Goal: Task Accomplishment & Management: Use online tool/utility

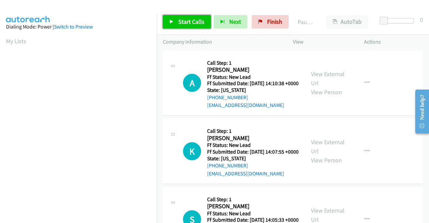
click at [183, 25] on link "Start Calls" at bounding box center [187, 21] width 48 height 13
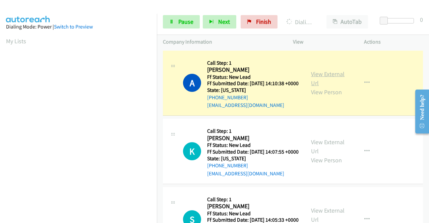
click at [330, 77] on link "View External Url" at bounding box center [328, 78] width 34 height 17
click at [0, 122] on aside "Dialing Mode: Power | Switch to Preview My Lists" at bounding box center [78, 51] width 157 height 371
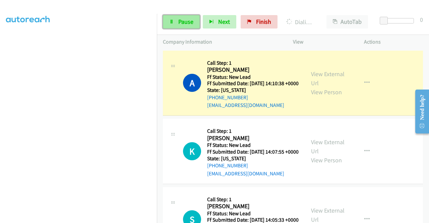
click at [177, 28] on link "Pause" at bounding box center [181, 21] width 37 height 13
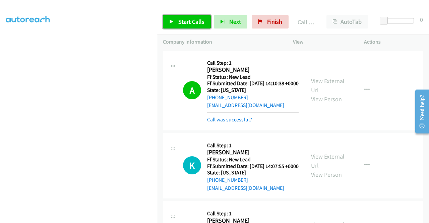
click at [176, 20] on link "Start Calls" at bounding box center [187, 21] width 48 height 13
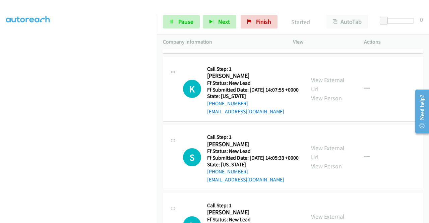
scroll to position [86, 0]
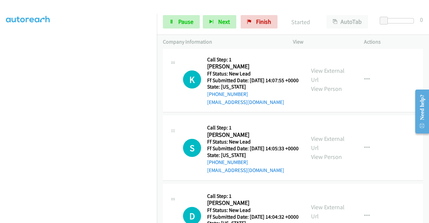
drag, startPoint x: 428, startPoint y: 70, endPoint x: 19, endPoint y: 20, distance: 412.7
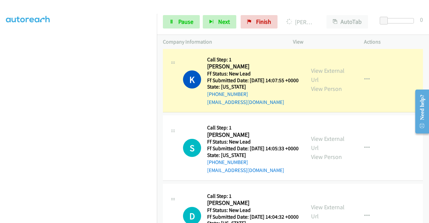
click at [324, 86] on div "View External Url View Person" at bounding box center [328, 79] width 35 height 27
click at [322, 82] on link "View External Url" at bounding box center [328, 75] width 34 height 17
drag, startPoint x: 0, startPoint y: 115, endPoint x: 11, endPoint y: 124, distance: 13.8
click at [0, 115] on aside "Dialing Mode: Power | Switch to Preview My Lists" at bounding box center [78, 51] width 157 height 371
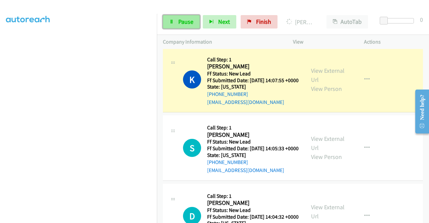
click at [186, 22] on span "Pause" at bounding box center [185, 22] width 15 height 8
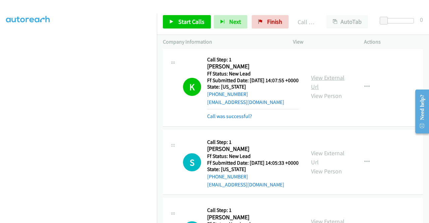
click at [316, 83] on link "View External Url" at bounding box center [328, 82] width 34 height 17
click at [223, 119] on link "Call was successful?" at bounding box center [229, 116] width 45 height 6
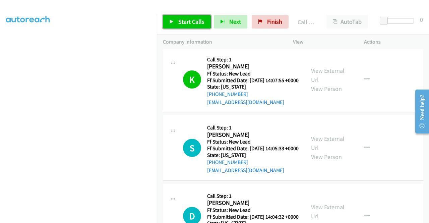
click at [192, 18] on span "Start Calls" at bounding box center [191, 22] width 26 height 8
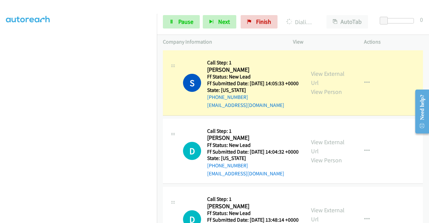
scroll to position [143, 0]
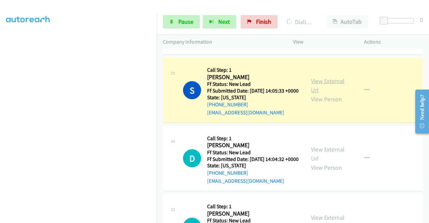
click at [323, 94] on link "View External Url" at bounding box center [328, 85] width 34 height 17
click at [0, 121] on aside "Dialing Mode: Power | Switch to Preview My Lists" at bounding box center [78, 51] width 157 height 371
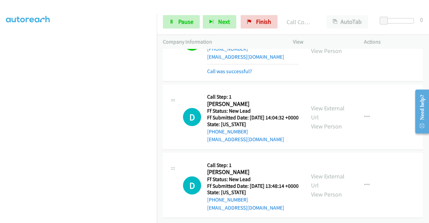
scroll to position [236, 0]
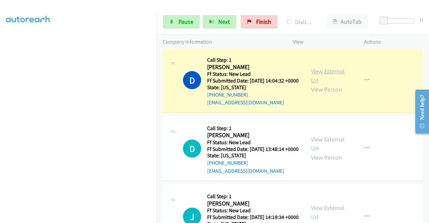
click at [324, 84] on link "View External Url" at bounding box center [328, 75] width 34 height 17
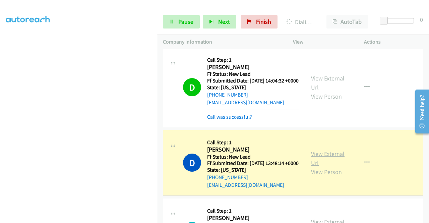
click at [328, 166] on link "View External Url" at bounding box center [328, 158] width 34 height 17
click at [186, 21] on span "Pause" at bounding box center [185, 22] width 15 height 8
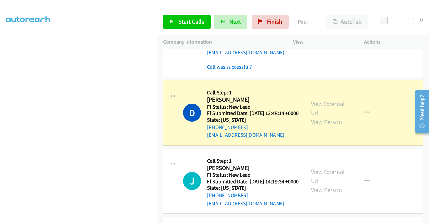
scroll to position [291, 0]
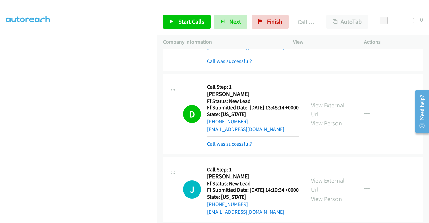
click at [228, 147] on link "Call was successful?" at bounding box center [229, 143] width 45 height 6
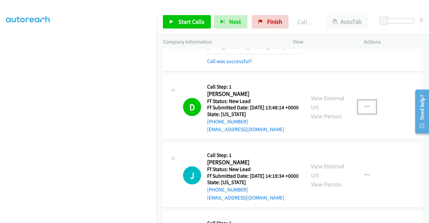
click at [359, 114] on button "button" at bounding box center [367, 106] width 18 height 13
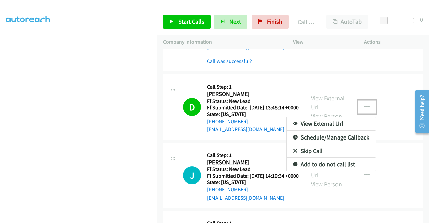
click at [307, 171] on link "Add to do not call list" at bounding box center [330, 163] width 89 height 13
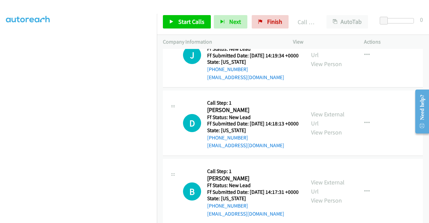
scroll to position [409, 0]
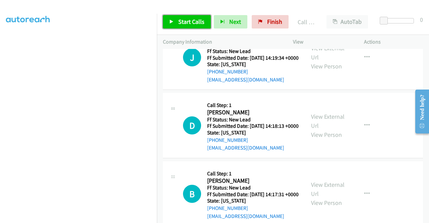
click at [198, 22] on span "Start Calls" at bounding box center [191, 22] width 26 height 8
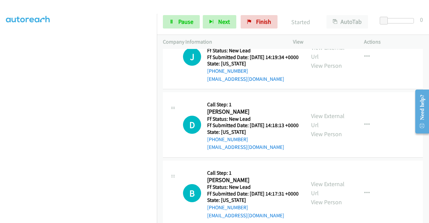
scroll to position [417, 0]
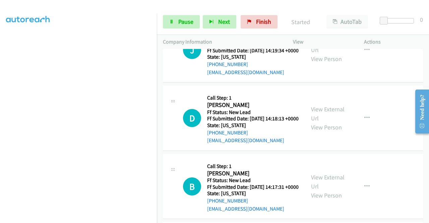
click at [287, 41] on h2 "Jeremiah Masters" at bounding box center [252, 37] width 91 height 8
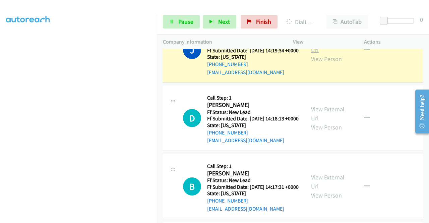
click at [315, 54] on link "View External Url" at bounding box center [328, 45] width 34 height 17
click at [0, 128] on aside "Dialing Mode: Power | Switch to Preview My Lists" at bounding box center [78, 51] width 157 height 371
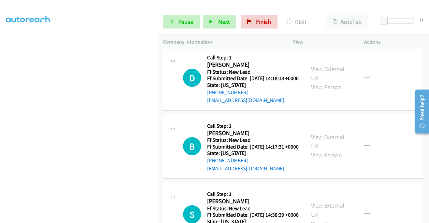
scroll to position [455, 0]
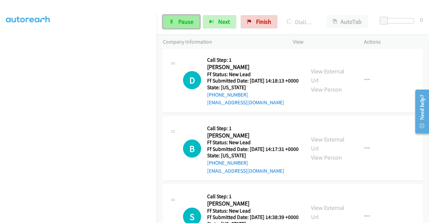
click at [175, 19] on link "Pause" at bounding box center [181, 21] width 37 height 13
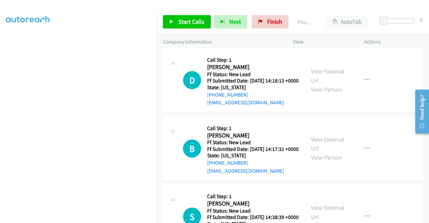
scroll to position [462, 0]
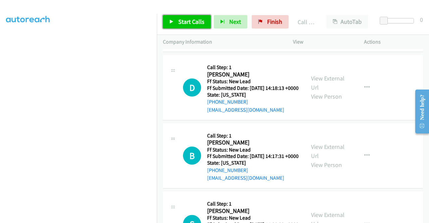
click at [194, 25] on span "Start Calls" at bounding box center [191, 22] width 26 height 8
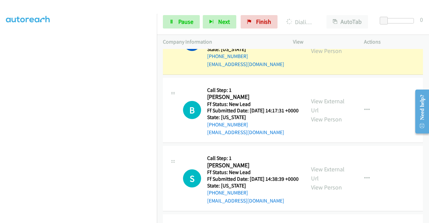
scroll to position [505, 0]
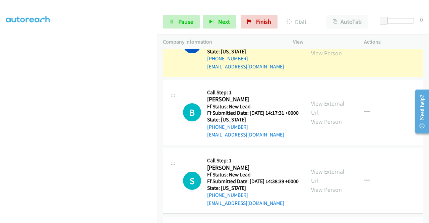
click at [336, 48] on link "View External Url" at bounding box center [328, 39] width 34 height 17
click at [0, 130] on aside "Dialing Mode: Power | Switch to Preview My Lists" at bounding box center [78, 59] width 157 height 371
click at [0, 58] on aside "Dialing Mode: Power | Switch to Preview My Lists" at bounding box center [78, 51] width 157 height 371
click at [0, 92] on aside "Dialing Mode: Power | Switch to Preview My Lists" at bounding box center [78, 51] width 157 height 371
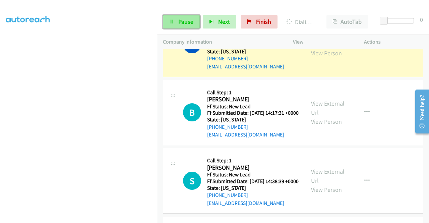
click at [185, 23] on span "Pause" at bounding box center [185, 22] width 15 height 8
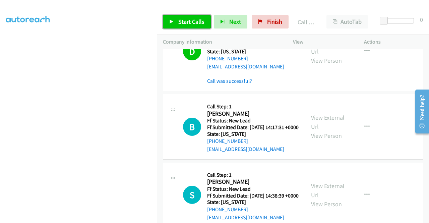
click at [190, 22] on span "Start Calls" at bounding box center [191, 22] width 26 height 8
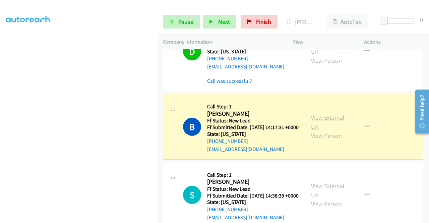
click at [333, 130] on link "View External Url" at bounding box center [328, 122] width 34 height 17
click at [0, 136] on aside "Dialing Mode: Power | Switch to Preview My Lists" at bounding box center [78, 51] width 157 height 371
click at [165, 20] on link "Pause" at bounding box center [181, 21] width 37 height 13
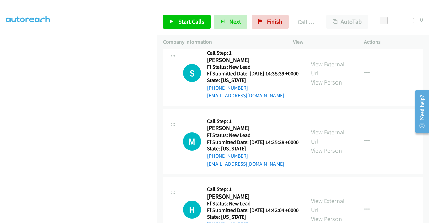
scroll to position [671, 0]
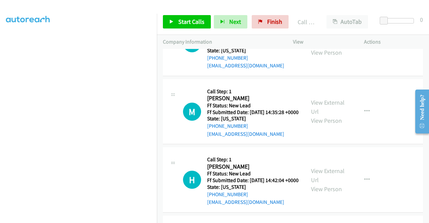
click at [188, 28] on div "Start Calls Pause Next Finish Call Completed AutoTab AutoTab 0" at bounding box center [293, 22] width 272 height 26
click at [187, 26] on link "Start Calls" at bounding box center [187, 21] width 48 height 13
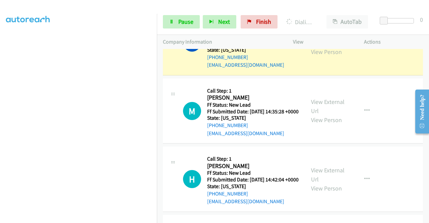
scroll to position [658, 0]
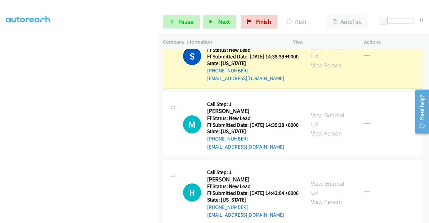
click at [327, 60] on link "View External Url" at bounding box center [328, 51] width 34 height 17
click at [3, 144] on aside "Dialing Mode: Power | Switch to Preview My Lists" at bounding box center [78, 60] width 157 height 371
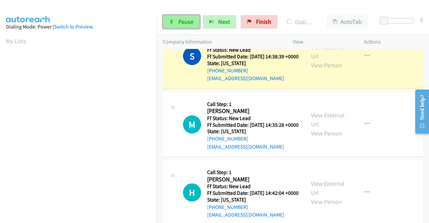
click at [185, 25] on span "Pause" at bounding box center [185, 22] width 15 height 8
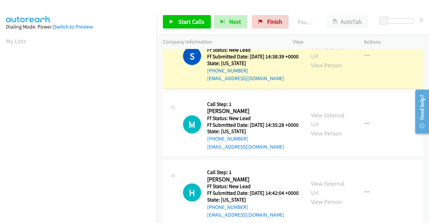
scroll to position [153, 0]
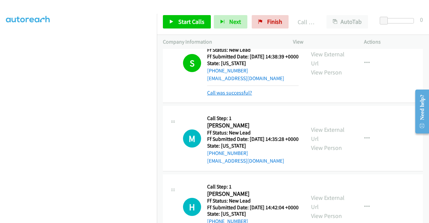
click at [226, 96] on link "Call was successful?" at bounding box center [229, 92] width 45 height 6
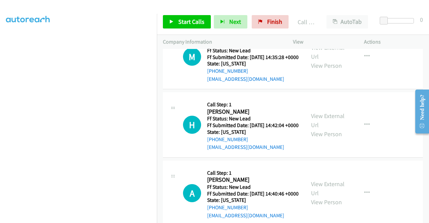
scroll to position [746, 0]
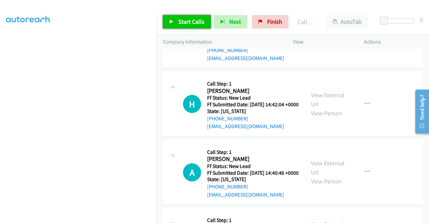
click at [185, 21] on span "Start Calls" at bounding box center [191, 22] width 26 height 8
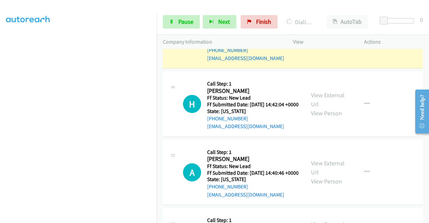
click at [320, 40] on link "View External Url" at bounding box center [328, 31] width 34 height 17
click at [0, 152] on aside "Dialing Mode: Power | Switch to Preview My Lists" at bounding box center [78, 51] width 157 height 371
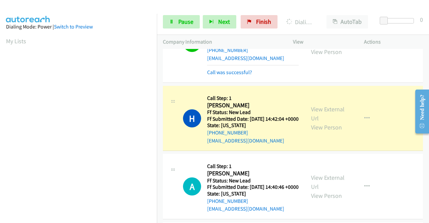
click at [0, 134] on aside "Dialing Mode: Power | Switch to Preview My Lists" at bounding box center [78, 199] width 157 height 371
click at [315, 122] on link "View External Url" at bounding box center [328, 113] width 34 height 17
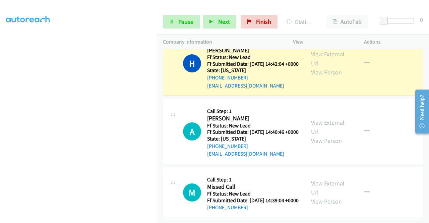
scroll to position [863, 0]
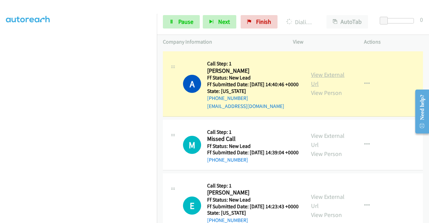
click at [315, 87] on link "View External Url" at bounding box center [328, 79] width 34 height 17
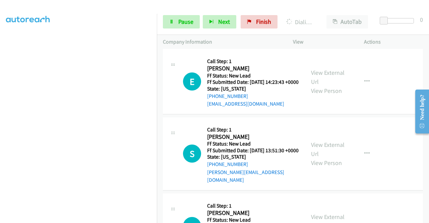
scroll to position [1019, 0]
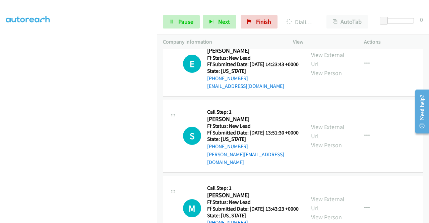
click at [0, 119] on aside "Dialing Mode: Power | Switch to Preview My Lists" at bounding box center [78, 51] width 157 height 371
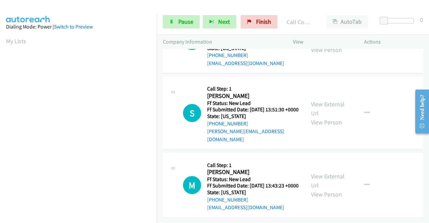
scroll to position [1092, 0]
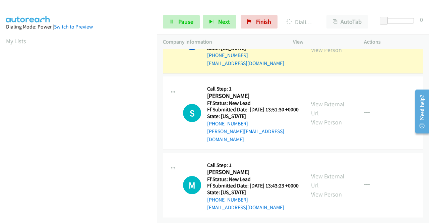
click at [320, 54] on div "View External Url View Person" at bounding box center [328, 40] width 35 height 27
click at [319, 45] on link "View External Url" at bounding box center [328, 36] width 34 height 17
click at [0, 130] on aside "Dialing Mode: Power | Switch to Preview My Lists" at bounding box center [78, 51] width 157 height 371
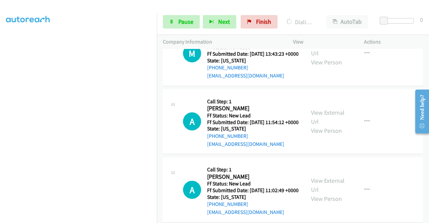
scroll to position [1187, 0]
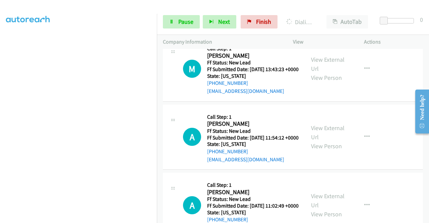
click at [176, 27] on link "Pause" at bounding box center [181, 21] width 37 height 13
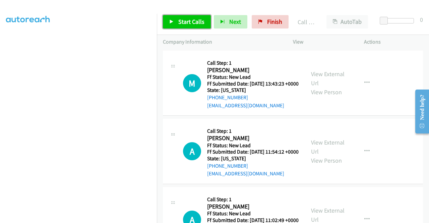
click at [184, 22] on span "Start Calls" at bounding box center [191, 22] width 26 height 8
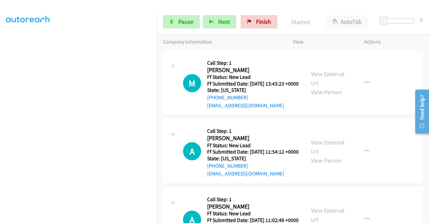
click at [222, 40] on link "Call was successful?" at bounding box center [229, 37] width 45 height 6
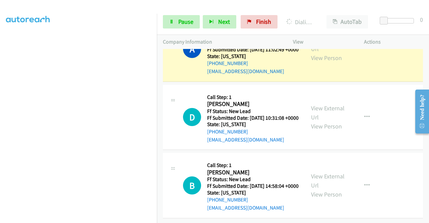
scroll to position [1363, 0]
click at [324, 53] on link "View External Url" at bounding box center [328, 44] width 34 height 17
click at [0, 106] on aside "Dialing Mode: Power | Switch to Preview My Lists" at bounding box center [78, 51] width 157 height 371
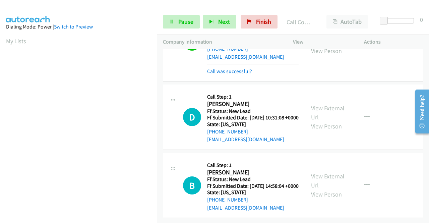
scroll to position [1483, 0]
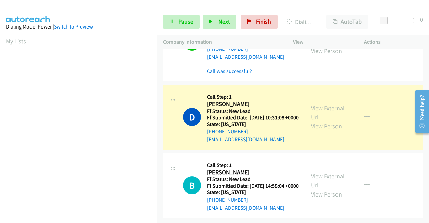
click at [332, 104] on link "View External Url" at bounding box center [328, 112] width 34 height 17
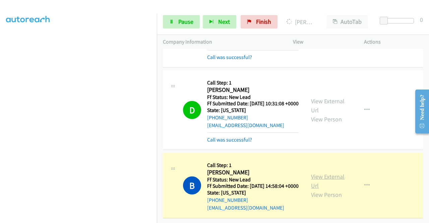
click at [326, 185] on link "View External Url" at bounding box center [328, 181] width 34 height 17
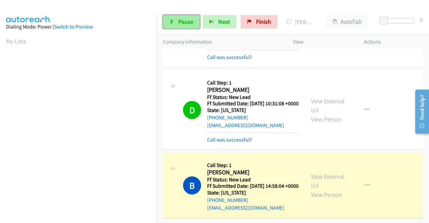
click at [178, 24] on span "Pause" at bounding box center [185, 22] width 15 height 8
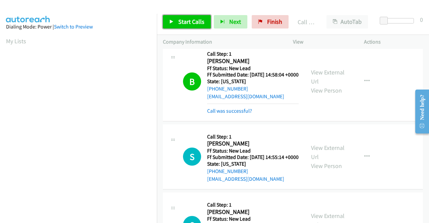
click at [196, 23] on span "Start Calls" at bounding box center [191, 22] width 26 height 8
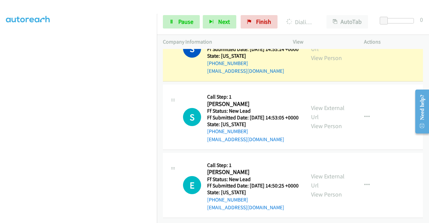
scroll to position [151, 0]
drag, startPoint x: 0, startPoint y: 149, endPoint x: 9, endPoint y: 155, distance: 11.3
click at [0, 149] on aside "Dialing Mode: Power | Switch to Preview My Lists" at bounding box center [78, 51] width 157 height 371
click at [320, 53] on link "View External Url" at bounding box center [328, 44] width 34 height 17
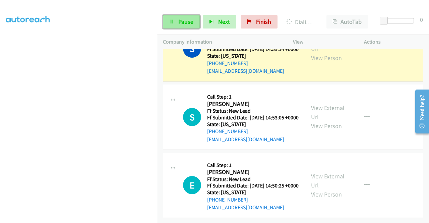
click at [176, 19] on link "Pause" at bounding box center [181, 21] width 37 height 13
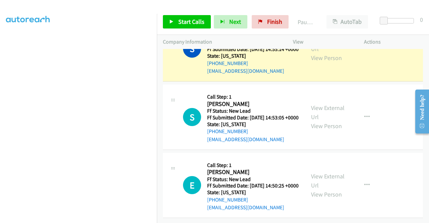
scroll to position [0, 0]
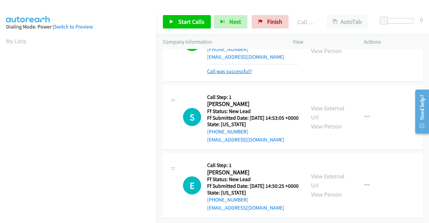
click at [228, 74] on link "Call was successful?" at bounding box center [229, 71] width 45 height 6
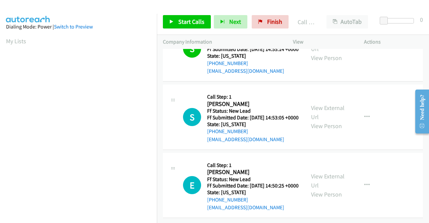
scroll to position [1735, 0]
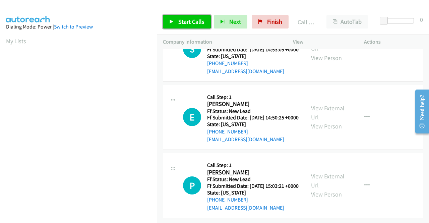
click at [197, 24] on span "Start Calls" at bounding box center [191, 22] width 26 height 8
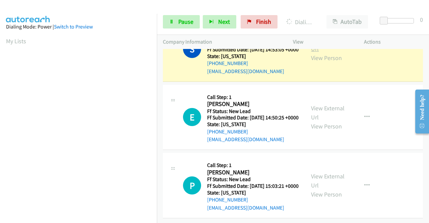
click at [324, 53] on link "View External Url" at bounding box center [328, 44] width 34 height 17
drag, startPoint x: 0, startPoint y: 135, endPoint x: 10, endPoint y: 142, distance: 11.8
click at [0, 135] on aside "Dialing Mode: Power | Switch to Preview My Lists" at bounding box center [78, 51] width 157 height 371
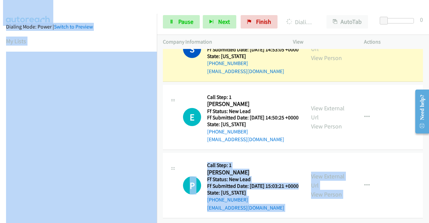
drag, startPoint x: 157, startPoint y: 138, endPoint x: 163, endPoint y: 186, distance: 48.6
click at [174, 32] on main "Start Calls Pause Next Finish Dialing Stacey Newell AutoTab AutoTab 0 Company I…" at bounding box center [214, 16] width 429 height 32
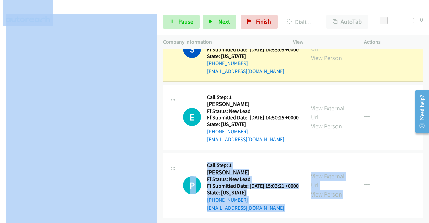
click at [170, 144] on div "E Callback Scheduled Call Step: 1 Eve Combs America/Los_Angeles Ff Status: New …" at bounding box center [234, 117] width 130 height 53
click at [158, 6] on div at bounding box center [211, 13] width 423 height 26
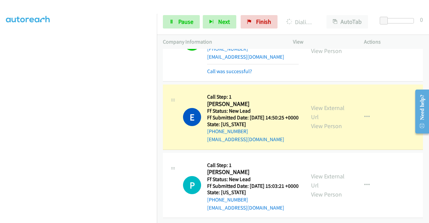
scroll to position [1824, 0]
click at [340, 104] on link "View External Url" at bounding box center [328, 112] width 34 height 17
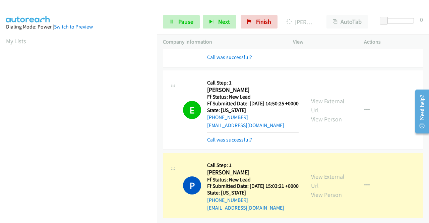
click at [316, 177] on div "View External Url View Person View External Url Email Schedule/Manage Callback …" at bounding box center [343, 185] width 77 height 53
click at [311, 183] on link "View External Url" at bounding box center [328, 181] width 34 height 17
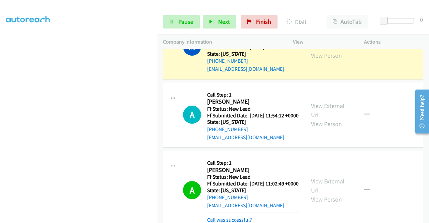
scroll to position [1187, 0]
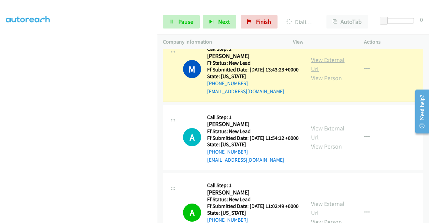
click at [326, 82] on div "View External Url View Person" at bounding box center [328, 68] width 35 height 27
click at [322, 73] on link "View External Url" at bounding box center [328, 64] width 34 height 17
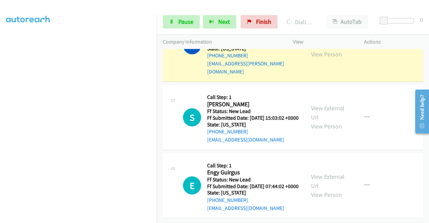
scroll to position [2028, 0]
click at [334, 58] on div "View External Url View Person" at bounding box center [328, 44] width 35 height 27
click at [321, 49] on link "View External Url" at bounding box center [328, 40] width 34 height 17
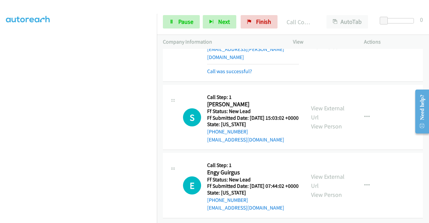
scroll to position [2105, 0]
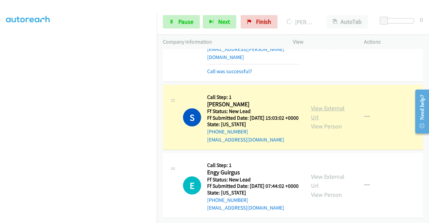
click at [326, 104] on link "View External Url" at bounding box center [328, 112] width 34 height 17
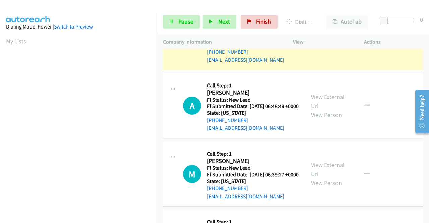
click at [322, 41] on link "View External Url" at bounding box center [328, 32] width 34 height 17
click at [0, 137] on aside "Dialing Mode: Power | Switch to Preview My Lists" at bounding box center [78, 199] width 157 height 371
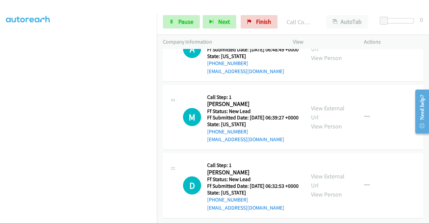
scroll to position [2292, 0]
click at [315, 67] on div "View External Url View Person View External Url Email Schedule/Manage Callback …" at bounding box center [343, 48] width 77 height 53
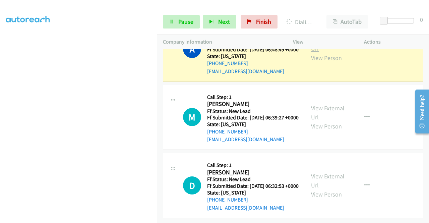
click at [320, 53] on link "View External Url" at bounding box center [328, 44] width 34 height 17
click at [0, 131] on aside "Dialing Mode: Power | Switch to Preview My Lists" at bounding box center [78, 51] width 157 height 371
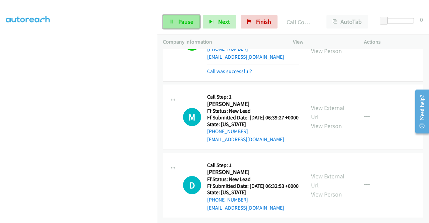
click at [176, 19] on link "Pause" at bounding box center [181, 21] width 37 height 13
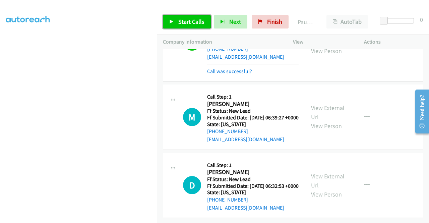
click at [191, 24] on span "Start Calls" at bounding box center [191, 22] width 26 height 8
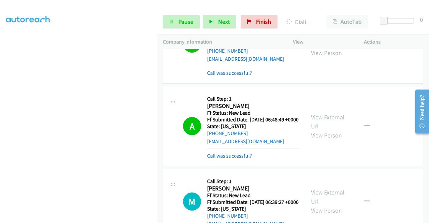
scroll to position [2371, 0]
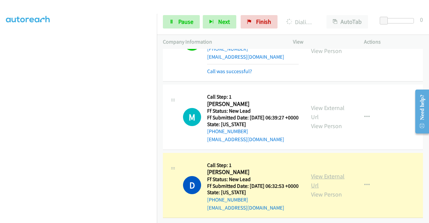
click at [311, 172] on link "View External Url" at bounding box center [328, 180] width 34 height 17
click at [0, 156] on aside "Dialing Mode: Power | Switch to Preview My Lists" at bounding box center [78, 51] width 157 height 371
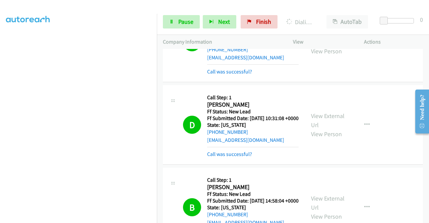
scroll to position [1359, 0]
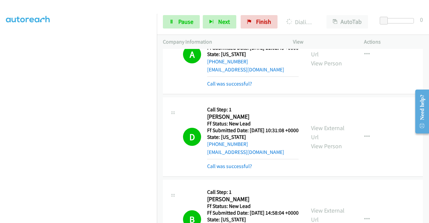
click at [0, 141] on aside "Dialing Mode: Power | Switch to Preview My Lists" at bounding box center [78, 51] width 157 height 371
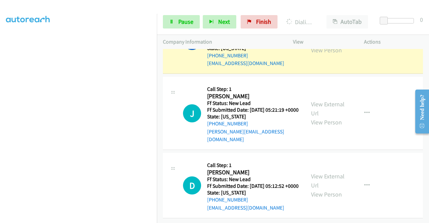
scroll to position [2549, 0]
click at [318, 67] on div "View External Url View Person View External Url Email Schedule/Manage Callback …" at bounding box center [343, 40] width 77 height 53
click at [316, 45] on link "View External Url" at bounding box center [328, 36] width 34 height 17
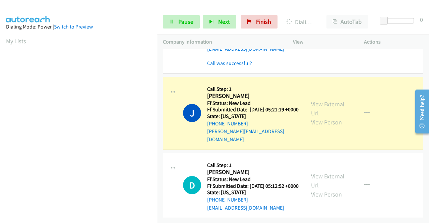
scroll to position [2638, 0]
click at [321, 100] on link "View External Url" at bounding box center [328, 108] width 34 height 17
click at [157, 93] on td "J Callback Scheduled Call Step: 1 Joseph Safadi America/New_York Ff Status: New…" at bounding box center [293, 113] width 272 height 76
click at [157, 93] on nav "Dialing Mode: Power | Switch to Preview My Lists" at bounding box center [78, 125] width 157 height 223
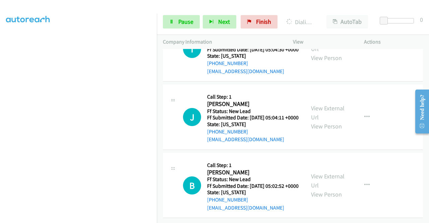
scroll to position [2698, 0]
click at [1, 142] on aside "Dialing Mode: Power | Switch to Preview My Lists" at bounding box center [78, 51] width 157 height 371
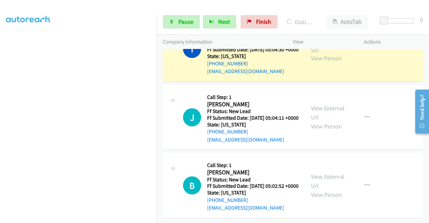
click at [320, 53] on link "View External Url" at bounding box center [328, 44] width 34 height 17
click at [188, 27] on link "Pause" at bounding box center [181, 21] width 37 height 13
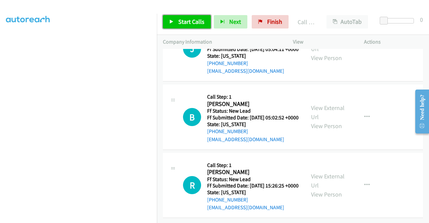
click at [201, 20] on span "Start Calls" at bounding box center [191, 22] width 26 height 8
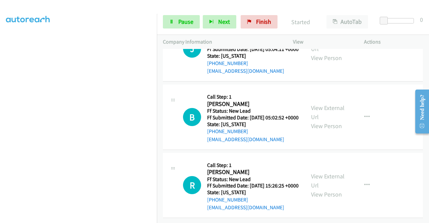
click at [235, 6] on link "Call was successful?" at bounding box center [229, 3] width 45 height 6
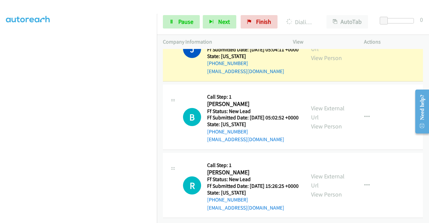
click at [322, 62] on div "View External Url View Person" at bounding box center [328, 48] width 35 height 27
click at [318, 53] on link "View External Url" at bounding box center [328, 44] width 34 height 17
click at [0, 142] on aside "Dialing Mode: Power | Switch to Preview My Lists" at bounding box center [78, 51] width 157 height 371
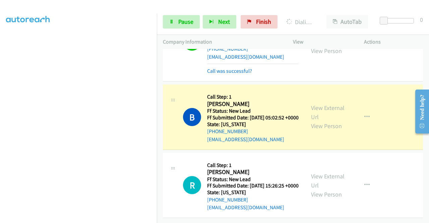
click at [321, 130] on div "View External Url View Person" at bounding box center [328, 116] width 35 height 27
click at [317, 121] on link "View External Url" at bounding box center [328, 112] width 34 height 17
click at [0, 145] on aside "Dialing Mode: Power | Switch to Preview My Lists" at bounding box center [78, 51] width 157 height 371
click at [177, 26] on link "Pause" at bounding box center [181, 21] width 37 height 13
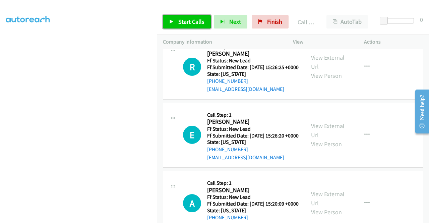
click at [194, 22] on span "Start Calls" at bounding box center [191, 22] width 26 height 8
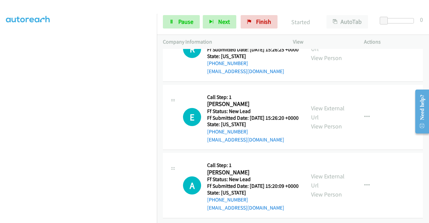
scroll to position [3068, 0]
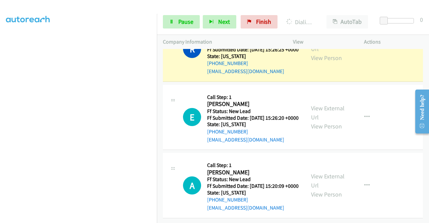
click at [323, 62] on div "View External Url View Person" at bounding box center [328, 48] width 35 height 27
click at [319, 53] on link "View External Url" at bounding box center [328, 44] width 34 height 17
drag, startPoint x: 0, startPoint y: 125, endPoint x: 12, endPoint y: 130, distance: 12.9
click at [0, 125] on aside "Dialing Mode: Power | Switch to Preview My Lists" at bounding box center [78, 51] width 157 height 371
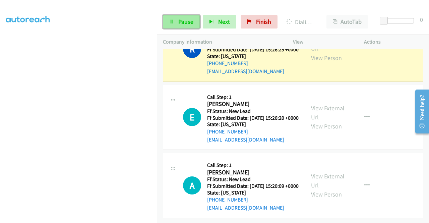
click at [184, 22] on span "Pause" at bounding box center [185, 22] width 15 height 8
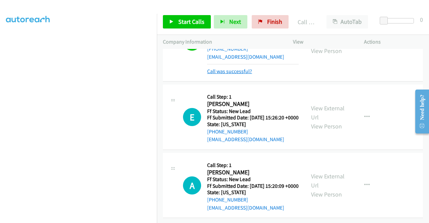
click at [216, 74] on link "Call was successful?" at bounding box center [229, 71] width 45 height 6
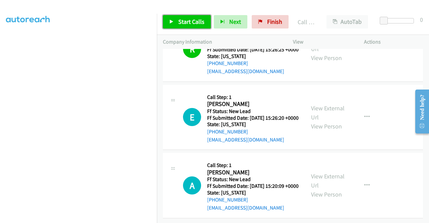
click at [188, 25] on span "Start Calls" at bounding box center [191, 22] width 26 height 8
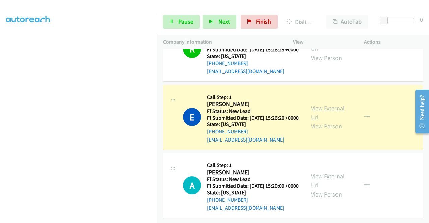
click at [327, 121] on link "View External Url" at bounding box center [328, 112] width 34 height 17
click at [0, 133] on aside "Dialing Mode: Power | Switch to Preview My Lists" at bounding box center [78, 51] width 157 height 371
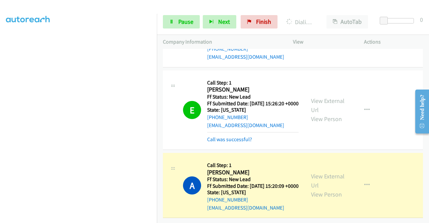
scroll to position [3156, 0]
click at [328, 172] on link "View External Url" at bounding box center [328, 180] width 34 height 17
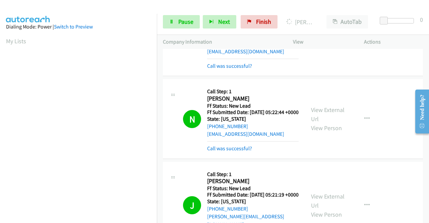
scroll to position [2355, 0]
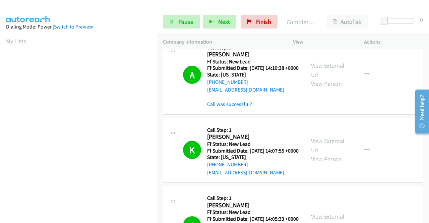
scroll to position [0, 0]
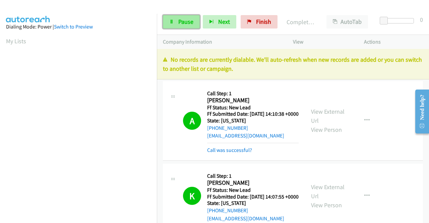
click at [182, 25] on link "Pause" at bounding box center [181, 21] width 37 height 13
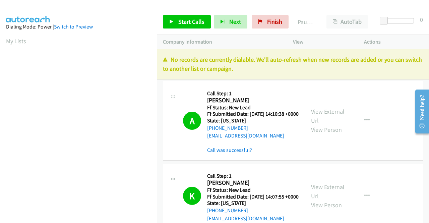
click at [401, 49] on div "No records are currently dialable. We'll auto-refresh when new records are adde…" at bounding box center [293, 64] width 272 height 30
click at [269, 20] on span "Finish" at bounding box center [274, 22] width 15 height 8
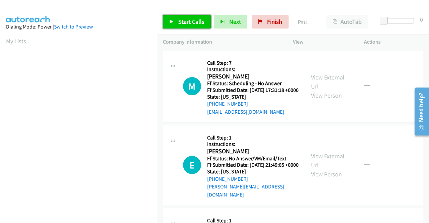
click at [185, 21] on span "Start Calls" at bounding box center [191, 22] width 26 height 8
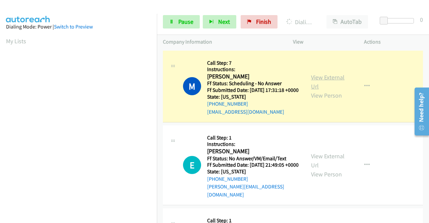
click at [317, 80] on link "View External Url" at bounding box center [328, 81] width 34 height 17
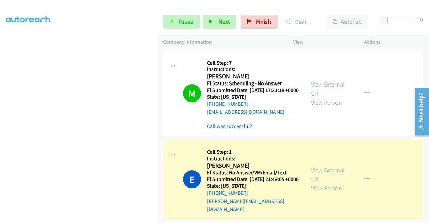
click at [325, 177] on link "View External Url" at bounding box center [328, 174] width 34 height 17
click at [0, 115] on aside "Dialing Mode: Power | Switch to Preview My Lists" at bounding box center [78, 51] width 157 height 371
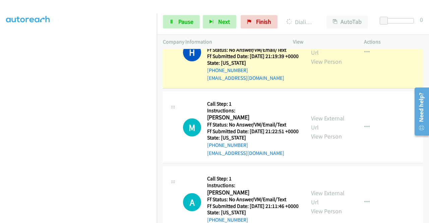
scroll to position [214, 0]
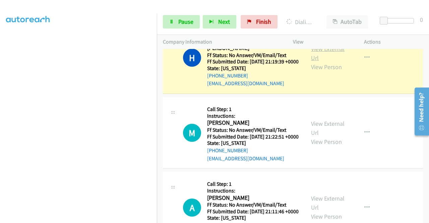
click at [324, 59] on link "View External Url" at bounding box center [328, 53] width 34 height 17
click at [0, 119] on aside "Dialing Mode: Power | Switch to Preview My Lists" at bounding box center [78, 51] width 157 height 371
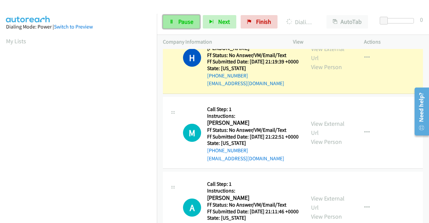
click at [176, 27] on link "Pause" at bounding box center [181, 21] width 37 height 13
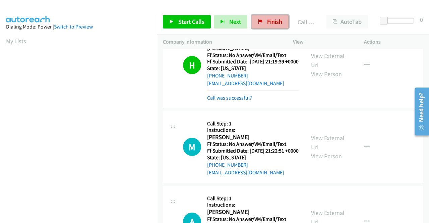
click at [273, 18] on span "Finish" at bounding box center [274, 22] width 15 height 8
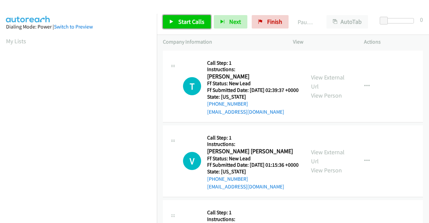
click at [194, 22] on span "Start Calls" at bounding box center [191, 22] width 26 height 8
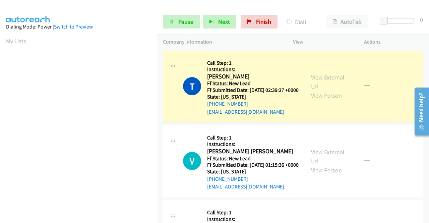
drag, startPoint x: 0, startPoint y: 134, endPoint x: 16, endPoint y: 131, distance: 16.5
click at [0, 134] on aside "Dialing Mode: Power | Switch to Preview My Lists" at bounding box center [78, 199] width 157 height 371
click at [318, 86] on div "View External Url View Person" at bounding box center [328, 86] width 35 height 27
click at [318, 84] on div "View External Url View Person" at bounding box center [328, 86] width 35 height 27
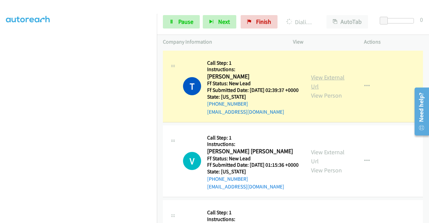
click at [318, 77] on link "View External Url" at bounding box center [328, 81] width 34 height 17
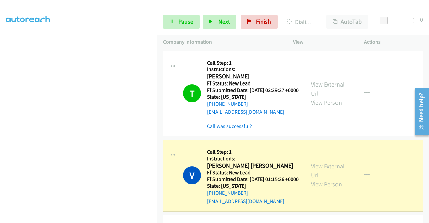
click at [0, 123] on aside "Dialing Mode: Power | Switch to Preview My Lists" at bounding box center [78, 51] width 157 height 371
click at [323, 176] on link "View External Url" at bounding box center [328, 170] width 34 height 17
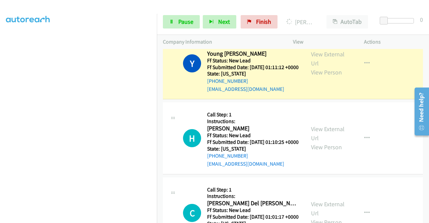
scroll to position [214, 0]
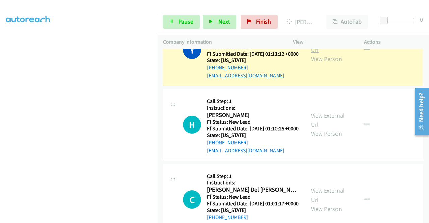
click at [333, 54] on link "View External Url" at bounding box center [328, 45] width 34 height 17
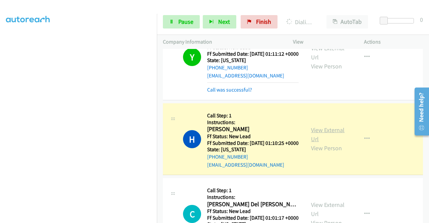
click at [320, 143] on link "View External Url" at bounding box center [328, 134] width 34 height 17
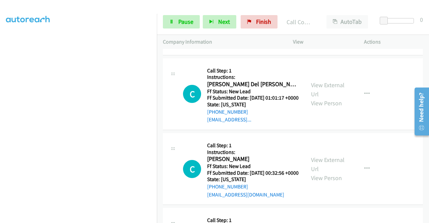
scroll to position [362, 0]
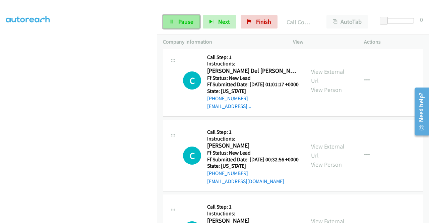
click at [186, 16] on link "Pause" at bounding box center [181, 21] width 37 height 13
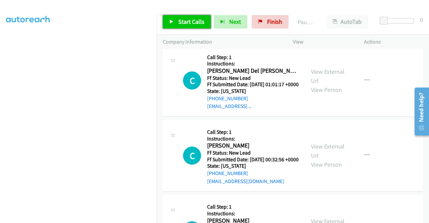
click at [186, 16] on link "Start Calls" at bounding box center [187, 21] width 48 height 13
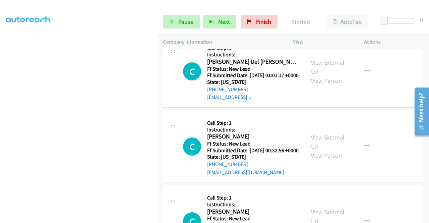
scroll to position [375, 0]
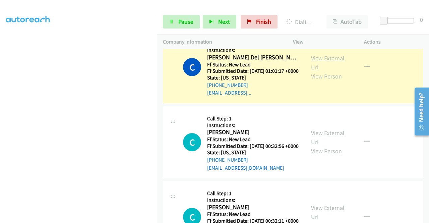
click at [327, 71] on link "View External Url" at bounding box center [328, 62] width 34 height 17
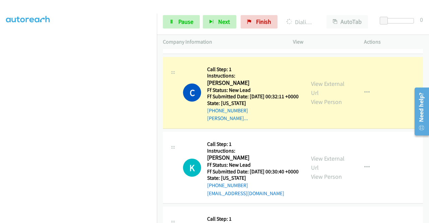
scroll to position [540, 0]
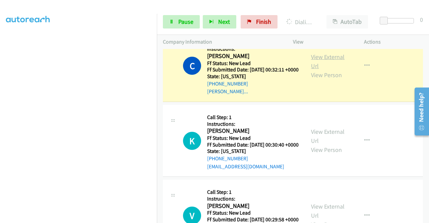
click at [323, 70] on link "View External Url" at bounding box center [328, 61] width 34 height 17
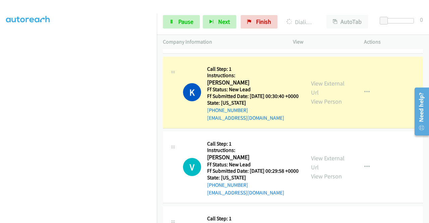
scroll to position [616, 0]
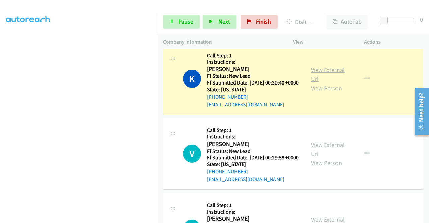
click at [317, 83] on link "View External Url" at bounding box center [328, 74] width 34 height 17
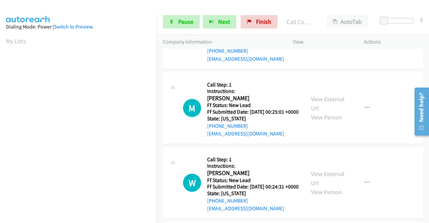
scroll to position [756, 0]
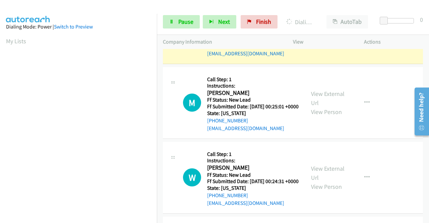
click at [314, 31] on link "View External Url" at bounding box center [328, 23] width 34 height 17
click at [172, 19] on link "Pause" at bounding box center [181, 21] width 37 height 13
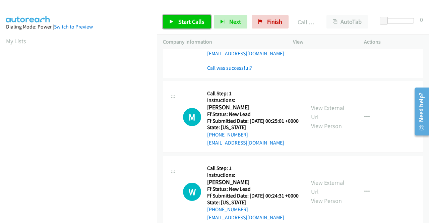
click at [181, 27] on link "Start Calls" at bounding box center [187, 21] width 48 height 13
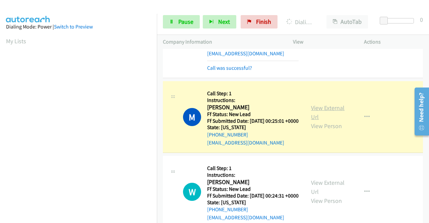
click at [314, 121] on link "View External Url" at bounding box center [328, 112] width 34 height 17
click at [0, 144] on aside "Dialing Mode: Power | Switch to Preview My Lists" at bounding box center [78, 51] width 157 height 371
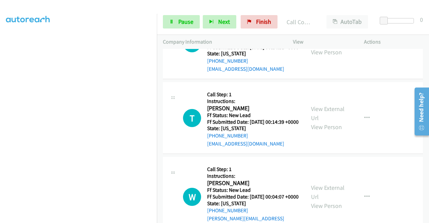
scroll to position [922, 0]
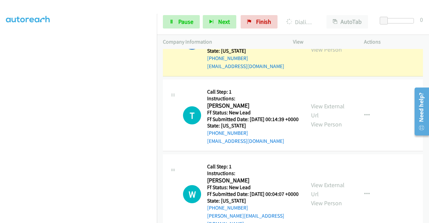
click at [320, 44] on link "View External Url" at bounding box center [328, 35] width 34 height 17
click at [183, 21] on span "Pause" at bounding box center [185, 22] width 15 height 8
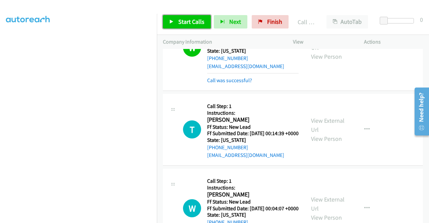
click at [201, 23] on span "Start Calls" at bounding box center [191, 22] width 26 height 8
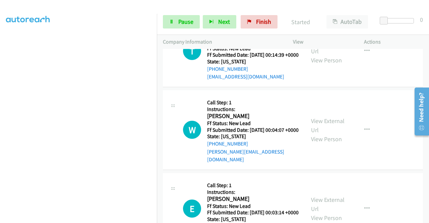
scroll to position [1007, 0]
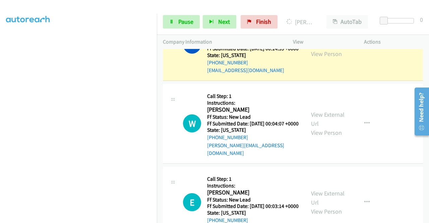
click at [326, 74] on div "View External Url View Person View External Url Email Schedule/Manage Callback …" at bounding box center [343, 44] width 77 height 59
click at [319, 49] on link "View External Url" at bounding box center [328, 40] width 34 height 17
click at [0, 114] on aside "Dialing Mode: Power | Switch to Preview My Lists" at bounding box center [78, 51] width 157 height 371
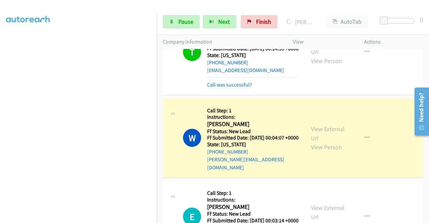
click at [325, 172] on div "View External Url View Person View External Url Email Schedule/Manage Callback …" at bounding box center [343, 137] width 77 height 67
click at [317, 142] on link "View External Url" at bounding box center [328, 133] width 34 height 17
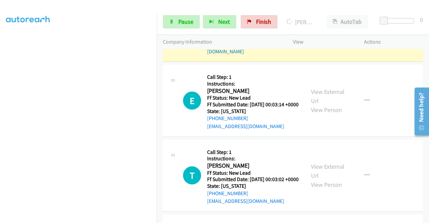
scroll to position [1136, 0]
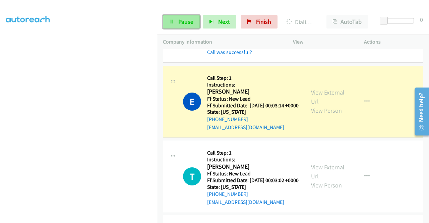
click at [170, 19] on link "Pause" at bounding box center [181, 21] width 37 height 13
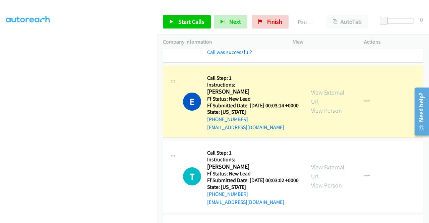
click at [324, 105] on link "View External Url" at bounding box center [328, 96] width 34 height 17
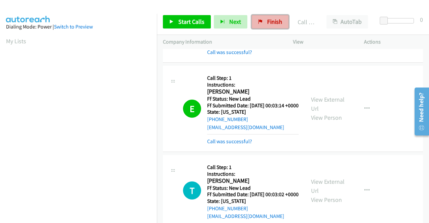
click at [262, 17] on link "Finish" at bounding box center [270, 21] width 37 height 13
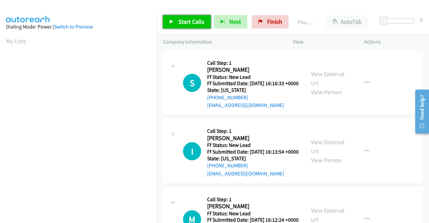
click at [197, 22] on span "Start Calls" at bounding box center [191, 22] width 26 height 8
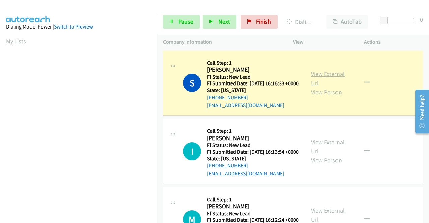
click at [319, 76] on link "View External Url" at bounding box center [328, 78] width 34 height 17
click at [0, 146] on aside "Dialing Mode: Power | Switch to Preview My Lists" at bounding box center [78, 51] width 157 height 371
click at [183, 25] on span "Pause" at bounding box center [185, 22] width 15 height 8
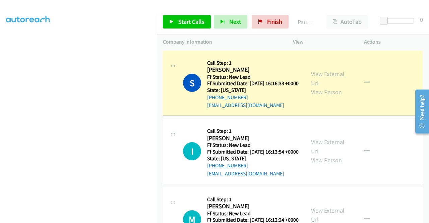
scroll to position [151, 0]
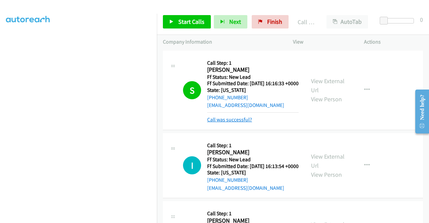
click at [241, 123] on link "Call was successful?" at bounding box center [229, 119] width 45 height 6
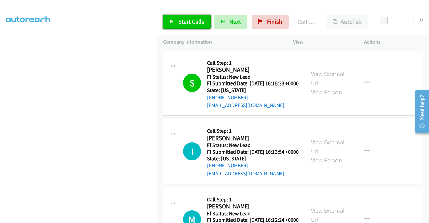
click at [185, 18] on span "Start Calls" at bounding box center [191, 22] width 26 height 8
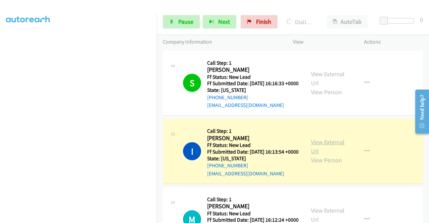
click at [319, 151] on link "View External Url" at bounding box center [328, 146] width 34 height 17
click at [0, 110] on aside "Dialing Mode: Power | Switch to Preview My Lists" at bounding box center [78, 51] width 157 height 371
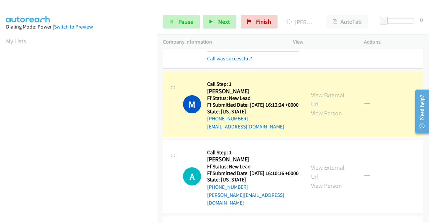
scroll to position [151, 0]
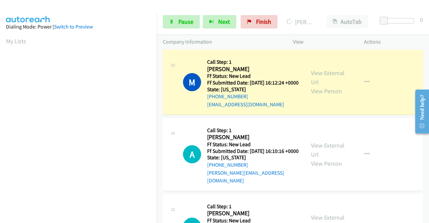
click at [319, 84] on div "View External Url View Person View External Url Email Schedule/Manage Callback …" at bounding box center [343, 82] width 77 height 53
click at [319, 85] on link "View External Url" at bounding box center [328, 77] width 34 height 17
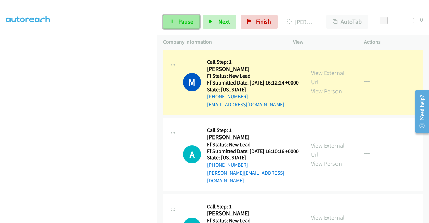
click at [187, 26] on link "Pause" at bounding box center [181, 21] width 37 height 13
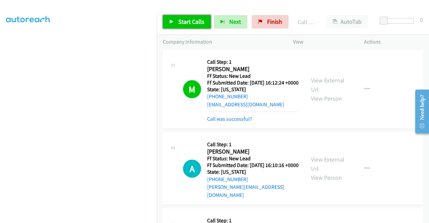
click at [190, 21] on span "Start Calls" at bounding box center [191, 22] width 26 height 8
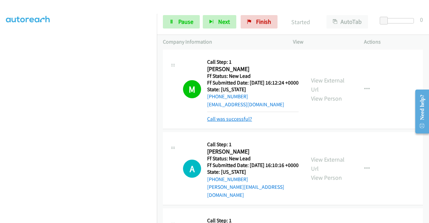
click at [222, 122] on link "Call was successful?" at bounding box center [229, 119] width 45 height 6
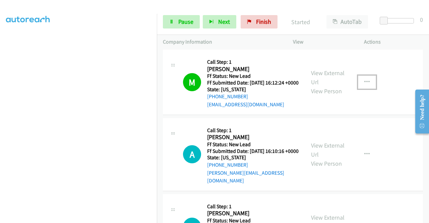
click at [360, 89] on button "button" at bounding box center [367, 81] width 18 height 13
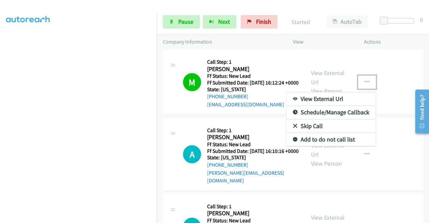
click at [313, 146] on link "Add to do not call list" at bounding box center [330, 139] width 89 height 13
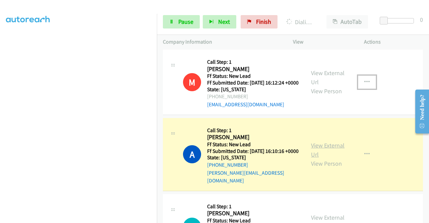
click at [330, 158] on link "View External Url" at bounding box center [328, 149] width 34 height 17
click at [0, 134] on aside "Dialing Mode: Power | Switch to Preview My Lists" at bounding box center [78, 52] width 157 height 371
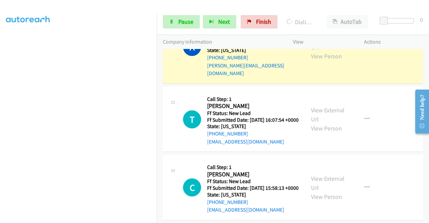
scroll to position [153, 0]
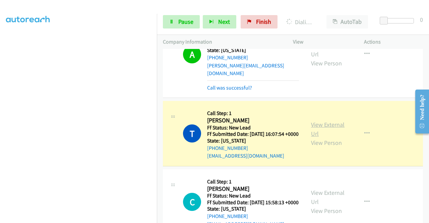
click at [339, 137] on link "View External Url" at bounding box center [328, 129] width 34 height 17
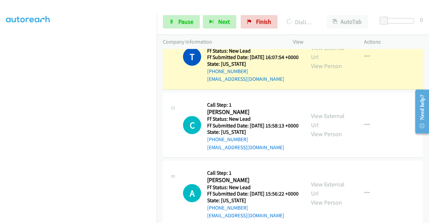
scroll to position [339, 0]
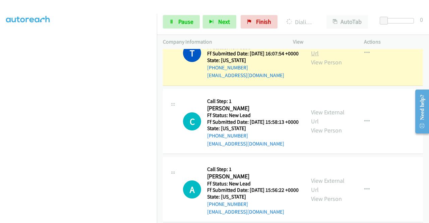
click at [323, 57] on link "View External Url" at bounding box center [328, 48] width 34 height 17
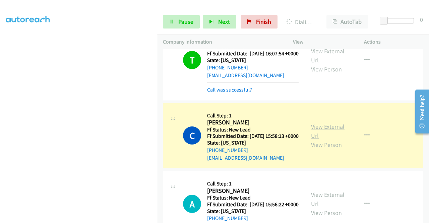
click at [313, 139] on link "View External Url" at bounding box center [328, 131] width 34 height 17
click at [159, 89] on td "T Callback Scheduled Call Step: 1 Tilottama Bandopadhay America/Los_Angeles Ff …" at bounding box center [293, 60] width 272 height 82
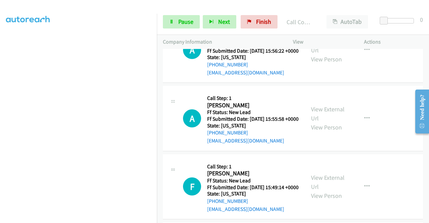
scroll to position [508, 0]
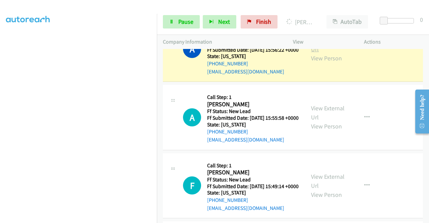
click at [324, 53] on link "View External Url" at bounding box center [328, 44] width 34 height 17
click at [158, 83] on td "A Callback Scheduled Call Step: 1 Adam Cantolino America/New_York Ff Status: Ne…" at bounding box center [293, 49] width 272 height 68
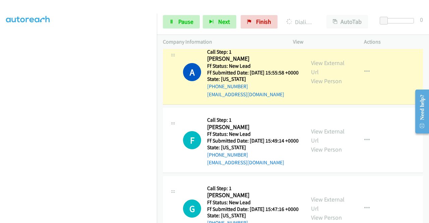
scroll to position [569, 0]
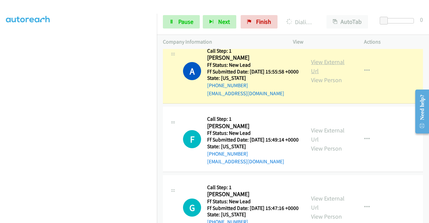
click at [320, 75] on link "View External Url" at bounding box center [328, 66] width 34 height 17
click at [182, 26] on link "Pause" at bounding box center [181, 21] width 37 height 13
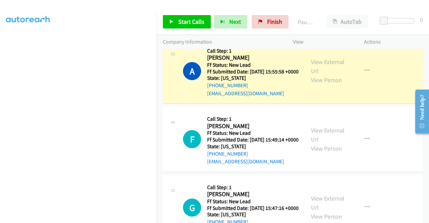
scroll to position [0, 0]
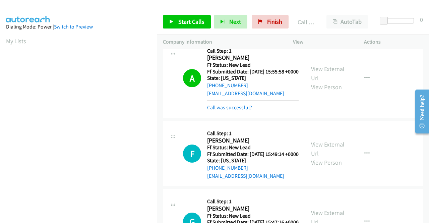
click at [193, 32] on div "Start Calls Pause Next Finish Call Completed AutoTab AutoTab 0" at bounding box center [293, 22] width 272 height 26
click at [194, 28] on link "Start Calls" at bounding box center [187, 21] width 48 height 13
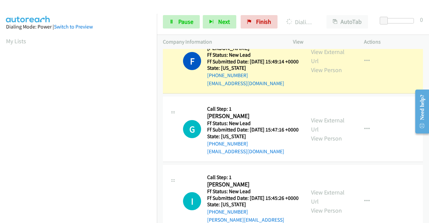
scroll to position [663, 0]
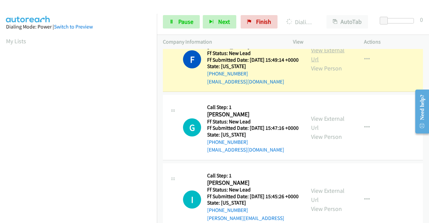
click at [342, 63] on link "View External Url" at bounding box center [328, 54] width 34 height 17
click at [0, 148] on aside "Dialing Mode: Power | Switch to Preview My Lists" at bounding box center [78, 51] width 157 height 371
click at [76, 219] on section at bounding box center [78, 64] width 145 height 321
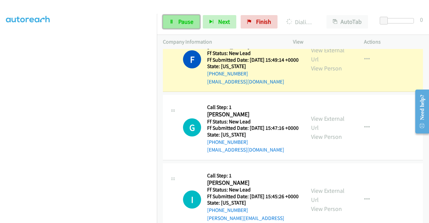
click at [190, 17] on link "Pause" at bounding box center [181, 21] width 37 height 13
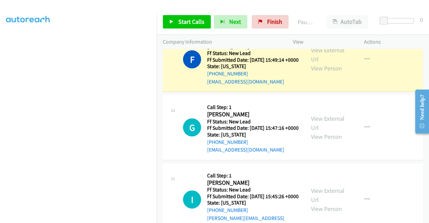
click at [0, 87] on aside "Dialing Mode: Power | Switch to Preview My Lists" at bounding box center [78, 51] width 157 height 371
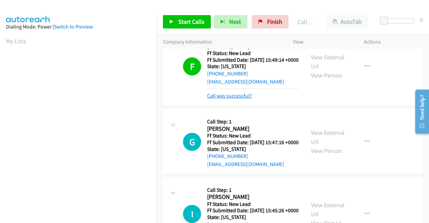
click at [212, 99] on link "Call was successful?" at bounding box center [229, 95] width 45 height 6
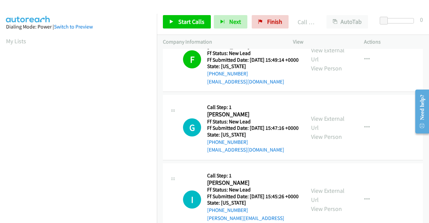
click at [185, 10] on div "Start Calls Pause Next Finish Call Completed AutoTab AutoTab 0" at bounding box center [293, 22] width 272 height 26
click at [178, 22] on link "Start Calls" at bounding box center [187, 21] width 48 height 13
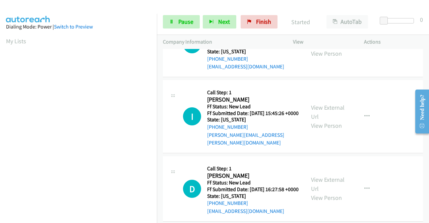
scroll to position [747, 0]
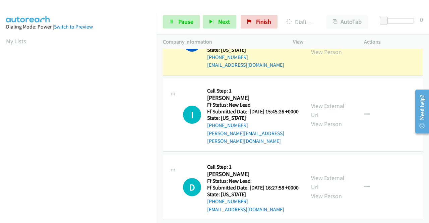
click at [314, 47] on link "View External Url" at bounding box center [328, 38] width 34 height 17
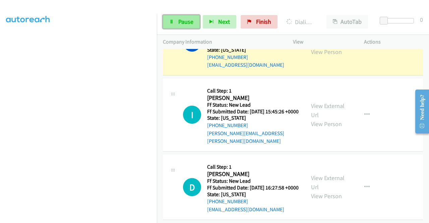
click at [182, 25] on span "Pause" at bounding box center [185, 22] width 15 height 8
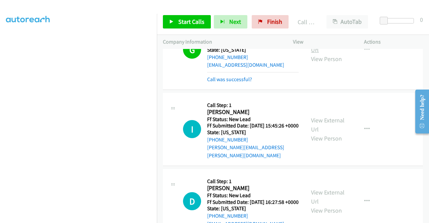
click at [325, 54] on link "View External Url" at bounding box center [328, 45] width 34 height 17
click at [267, 9] on div "Start Calls Pause Next Finish Call Completed AutoTab AutoTab 0" at bounding box center [293, 22] width 272 height 26
click at [257, 25] on link "Finish" at bounding box center [270, 21] width 37 height 13
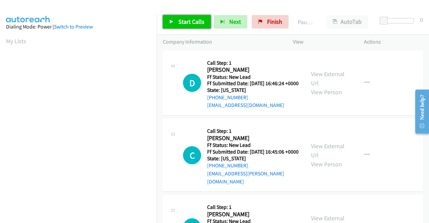
click at [185, 19] on span "Start Calls" at bounding box center [191, 22] width 26 height 8
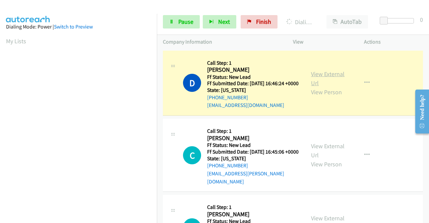
click at [313, 79] on link "View External Url" at bounding box center [328, 78] width 34 height 17
click at [0, 39] on aside "Dialing Mode: Power | Switch to Preview My Lists" at bounding box center [78, 51] width 157 height 371
drag, startPoint x: 0, startPoint y: 119, endPoint x: 10, endPoint y: 126, distance: 12.5
click at [0, 119] on aside "Dialing Mode: Power | Switch to Preview My Lists" at bounding box center [78, 51] width 157 height 371
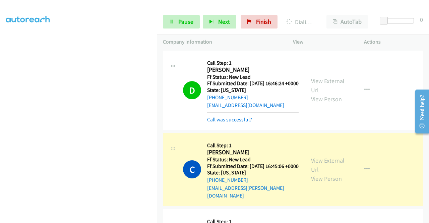
click at [312, 170] on div "View External Url View Person" at bounding box center [328, 169] width 35 height 27
click at [313, 165] on link "View External Url" at bounding box center [328, 164] width 34 height 17
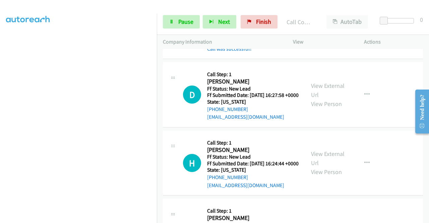
scroll to position [161, 0]
drag, startPoint x: 428, startPoint y: 64, endPoint x: 18, endPoint y: 3, distance: 414.9
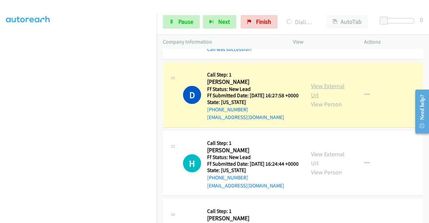
click at [322, 95] on link "View External Url" at bounding box center [328, 90] width 34 height 17
click at [175, 21] on link "Pause" at bounding box center [181, 21] width 37 height 13
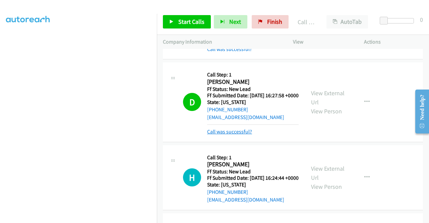
click at [216, 135] on link "Call was successful?" at bounding box center [229, 131] width 45 height 6
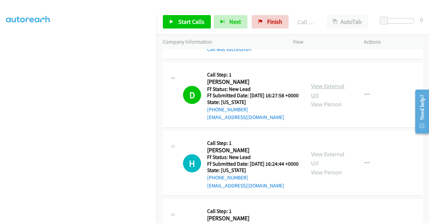
click at [334, 92] on link "View External Url" at bounding box center [328, 90] width 34 height 17
click at [188, 22] on span "Start Calls" at bounding box center [191, 22] width 26 height 8
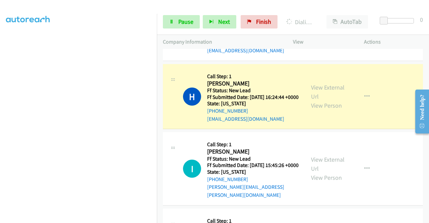
scroll to position [232, 0]
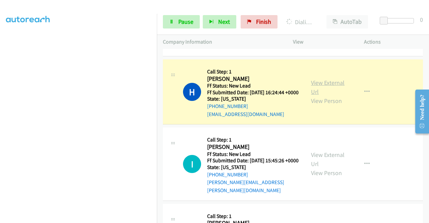
click at [315, 95] on link "View External Url" at bounding box center [328, 87] width 34 height 17
click at [0, 119] on aside "Dialing Mode: Power | Switch to Preview My Lists" at bounding box center [78, 51] width 157 height 371
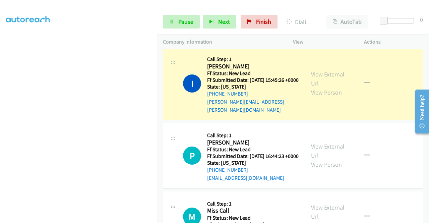
scroll to position [330, 0]
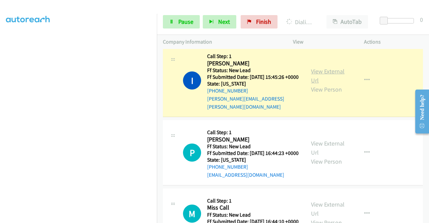
click at [331, 84] on link "View External Url" at bounding box center [328, 75] width 34 height 17
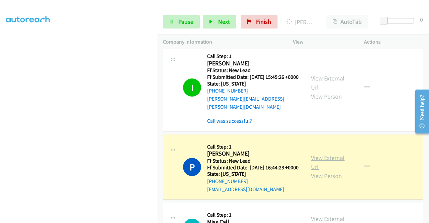
click at [319, 171] on link "View External Url" at bounding box center [328, 162] width 34 height 17
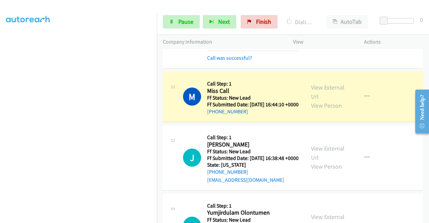
scroll to position [470, 0]
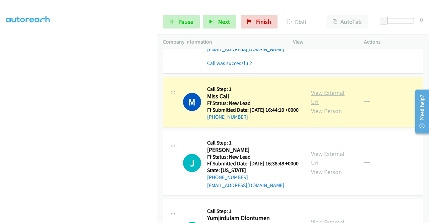
click at [314, 106] on link "View External Url" at bounding box center [328, 97] width 34 height 17
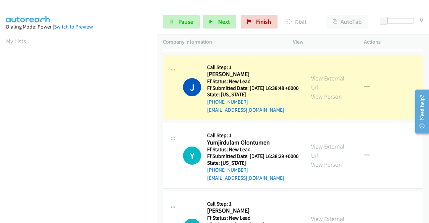
scroll to position [564, 0]
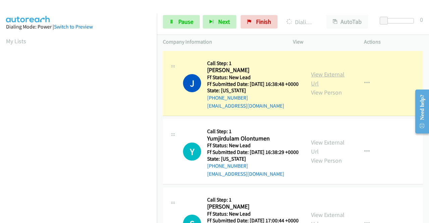
click at [322, 87] on link "View External Url" at bounding box center [328, 78] width 34 height 17
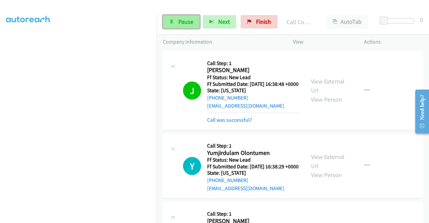
click at [187, 25] on span "Pause" at bounding box center [185, 22] width 15 height 8
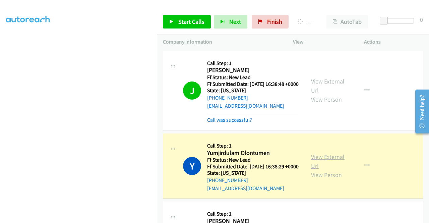
click at [325, 170] on link "View External Url" at bounding box center [328, 161] width 34 height 17
click at [0, 89] on aside "Dialing Mode: Power | Switch to Preview My Lists" at bounding box center [78, 51] width 157 height 371
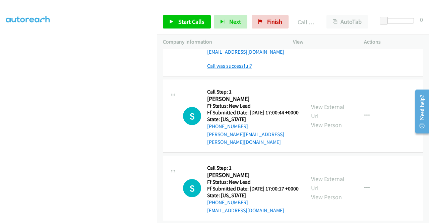
click at [232, 69] on link "Call was successful?" at bounding box center [229, 66] width 45 height 6
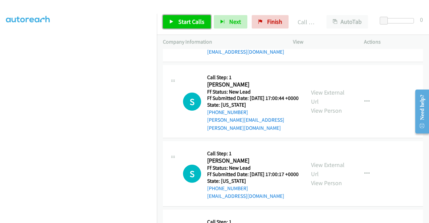
click at [178, 16] on link "Start Calls" at bounding box center [187, 21] width 48 height 13
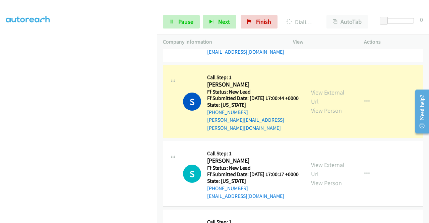
click at [317, 105] on link "View External Url" at bounding box center [328, 96] width 34 height 17
drag, startPoint x: 0, startPoint y: 162, endPoint x: 10, endPoint y: 162, distance: 10.4
click at [0, 162] on aside "Dialing Mode: Power | Switch to Preview My Lists" at bounding box center [78, 51] width 157 height 371
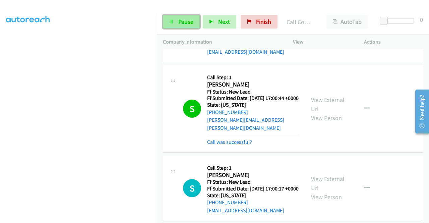
click at [180, 20] on span "Pause" at bounding box center [185, 22] width 15 height 8
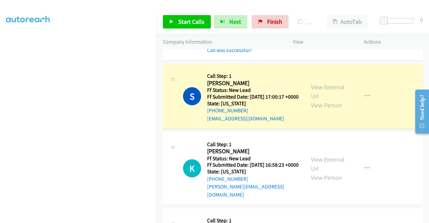
scroll to position [797, 0]
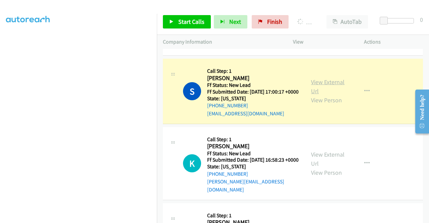
click at [321, 95] on link "View External Url" at bounding box center [328, 86] width 34 height 17
drag, startPoint x: 0, startPoint y: 139, endPoint x: 14, endPoint y: 144, distance: 15.2
click at [0, 139] on aside "Dialing Mode: Power | Switch to Preview My Lists" at bounding box center [78, 51] width 157 height 371
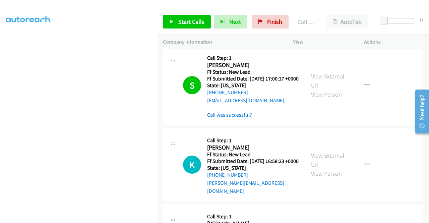
scroll to position [842, 0]
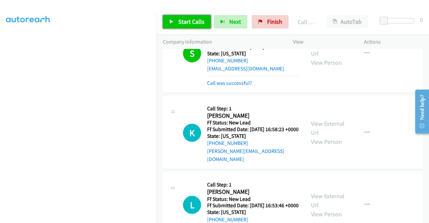
click at [193, 25] on span "Start Calls" at bounding box center [191, 22] width 26 height 8
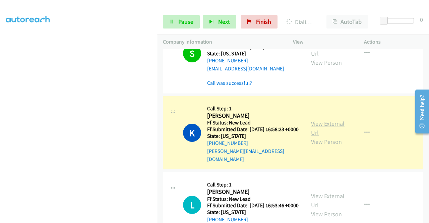
click at [336, 136] on link "View External Url" at bounding box center [328, 128] width 34 height 17
click at [0, 134] on aside "Dialing Mode: Power | Switch to Preview My Lists" at bounding box center [78, 51] width 157 height 371
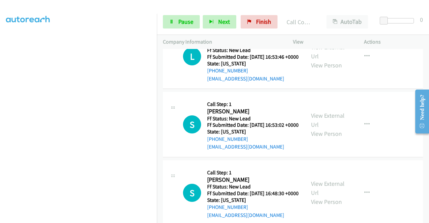
scroll to position [1007, 0]
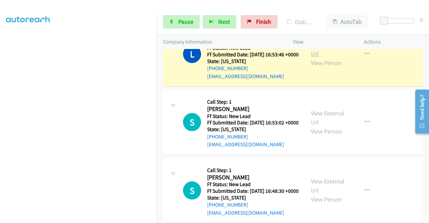
click at [324, 58] on link "View External Url" at bounding box center [328, 49] width 34 height 17
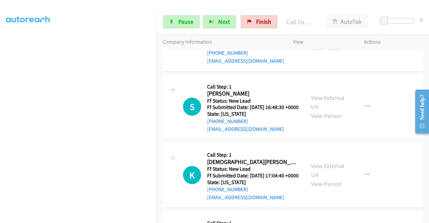
scroll to position [1097, 0]
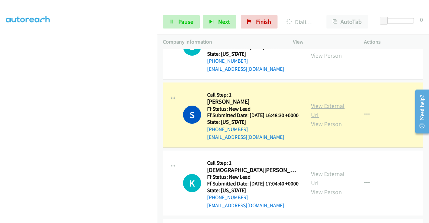
click at [320, 119] on link "View External Url" at bounding box center [328, 110] width 34 height 17
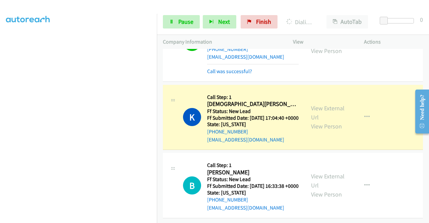
scroll to position [1259, 0]
click at [313, 104] on link "View External Url" at bounding box center [328, 112] width 34 height 17
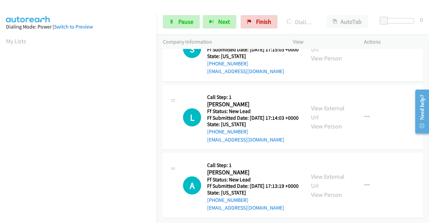
scroll to position [1313, 0]
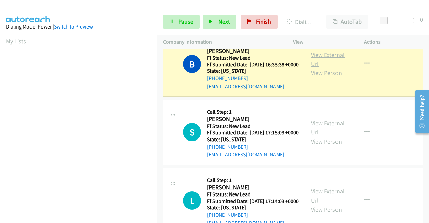
click at [324, 68] on link "View External Url" at bounding box center [328, 59] width 34 height 17
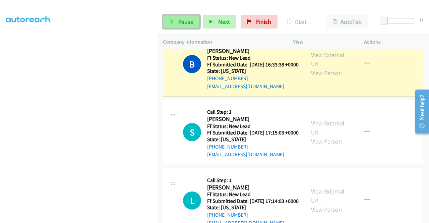
click at [184, 26] on link "Pause" at bounding box center [181, 21] width 37 height 13
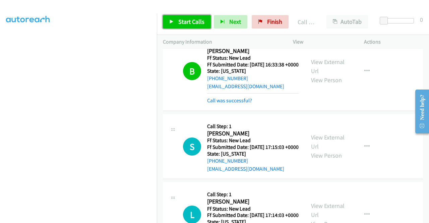
click at [198, 26] on link "Start Calls" at bounding box center [187, 21] width 48 height 13
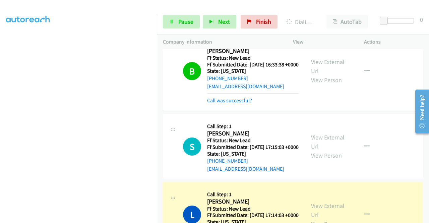
scroll to position [1512, 0]
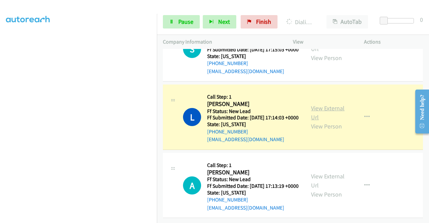
click at [331, 104] on link "View External Url" at bounding box center [328, 112] width 34 height 17
click at [180, 24] on span "Pause" at bounding box center [185, 22] width 15 height 8
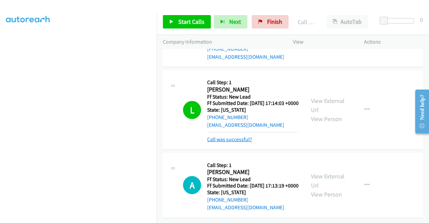
click at [240, 142] on link "Call was successful?" at bounding box center [229, 139] width 45 height 6
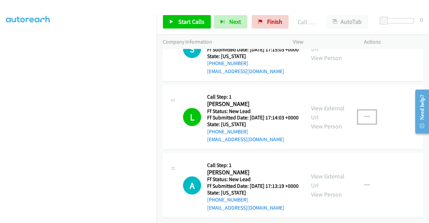
click at [364, 114] on icon "button" at bounding box center [366, 116] width 5 height 5
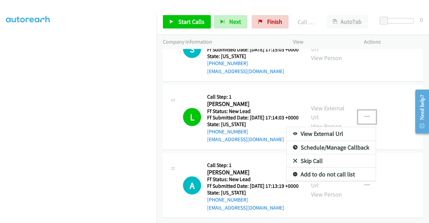
click at [300, 168] on link "Add to do not call list" at bounding box center [330, 174] width 89 height 13
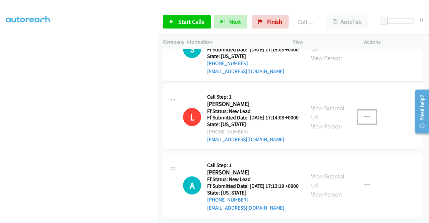
click at [340, 104] on link "View External Url" at bounding box center [328, 112] width 34 height 17
click at [190, 22] on span "Start Calls" at bounding box center [191, 22] width 26 height 8
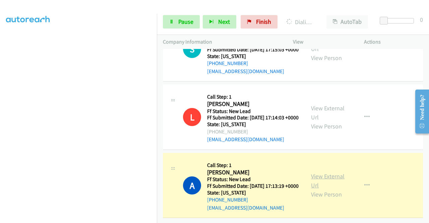
click at [327, 172] on link "View External Url" at bounding box center [328, 180] width 34 height 17
click at [0, 130] on aside "Dialing Mode: Power | Switch to Preview My Lists" at bounding box center [78, 51] width 157 height 371
click at [189, 26] on link "Pause" at bounding box center [181, 21] width 37 height 13
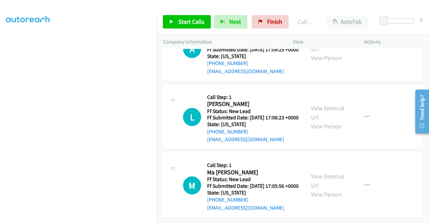
scroll to position [1637, 0]
click at [233, 6] on link "Call was successful?" at bounding box center [229, 3] width 45 height 6
click at [188, 25] on span "Start Calls" at bounding box center [191, 22] width 26 height 8
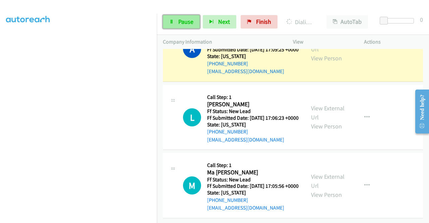
click at [178, 24] on span "Pause" at bounding box center [185, 22] width 15 height 8
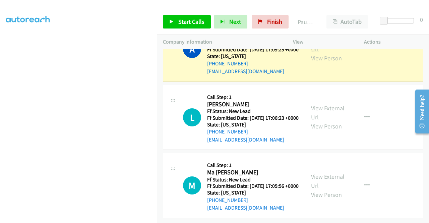
click at [322, 53] on link "View External Url" at bounding box center [328, 44] width 34 height 17
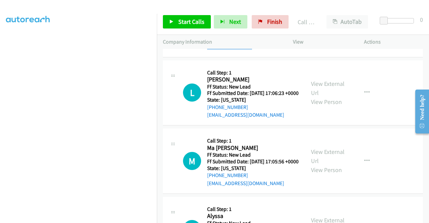
click at [234, 50] on link "Call was successful?" at bounding box center [229, 47] width 45 height 6
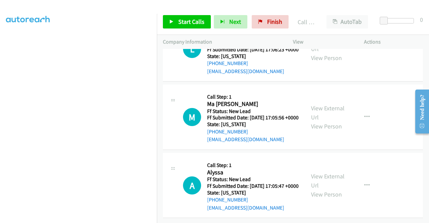
scroll to position [1747, 0]
click at [178, 23] on span "Start Calls" at bounding box center [191, 22] width 26 height 8
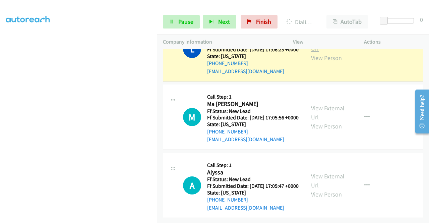
click at [316, 53] on link "View External Url" at bounding box center [328, 44] width 34 height 17
click at [0, 115] on aside "Dialing Mode: Power | Switch to Preview My Lists" at bounding box center [78, 51] width 157 height 371
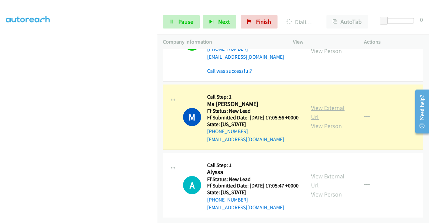
click at [322, 121] on link "View External Url" at bounding box center [328, 112] width 34 height 17
click at [0, 99] on aside "Dialing Mode: Power | Switch to Preview My Lists" at bounding box center [78, 51] width 157 height 371
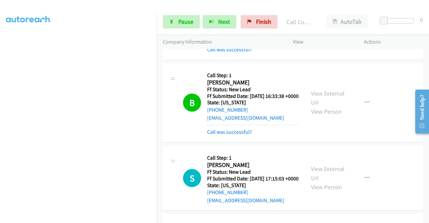
scroll to position [1838, 0]
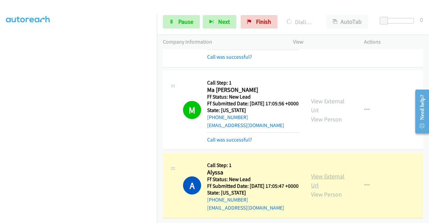
click at [320, 172] on link "View External Url" at bounding box center [328, 180] width 34 height 17
click at [157, 93] on td "M Callback Scheduled Call Step: 1 Ma Kenzie Tremp America/New_York Ff Status: N…" at bounding box center [293, 110] width 272 height 82
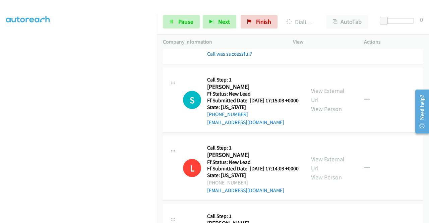
scroll to position [0, 0]
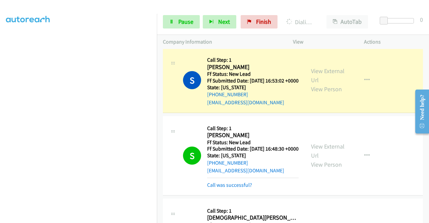
drag, startPoint x: 425, startPoint y: 154, endPoint x: 18, endPoint y: 49, distance: 420.8
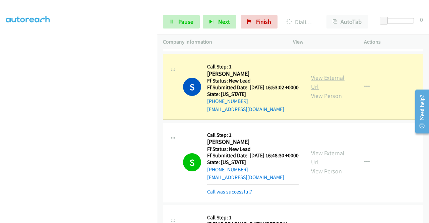
click at [317, 90] on link "View External Url" at bounding box center [328, 82] width 34 height 17
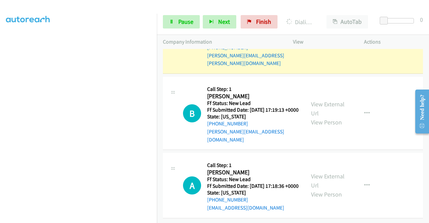
scroll to position [2004, 0]
click at [320, 41] on link "View External Url" at bounding box center [328, 32] width 34 height 17
click at [4, 150] on aside "Dialing Mode: Power | Switch to Preview My Lists" at bounding box center [78, 60] width 157 height 371
click at [179, 16] on link "Pause" at bounding box center [181, 21] width 37 height 13
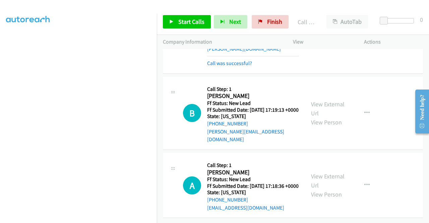
click at [0, 49] on aside "Dialing Mode: Power | Switch to Preview My Lists" at bounding box center [78, 51] width 157 height 371
click at [223, 66] on link "Call was successful?" at bounding box center [229, 63] width 45 height 6
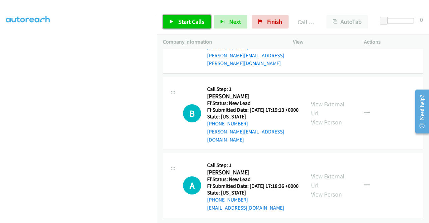
click at [187, 18] on span "Start Calls" at bounding box center [191, 22] width 26 height 8
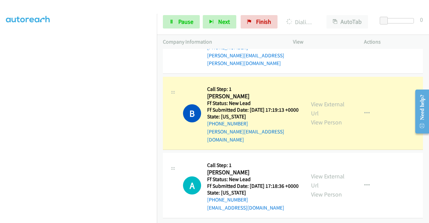
scroll to position [2091, 0]
click at [328, 100] on link "View External Url" at bounding box center [328, 108] width 34 height 17
click at [0, 138] on aside "Dialing Mode: Power | Switch to Preview My Lists" at bounding box center [78, 51] width 157 height 371
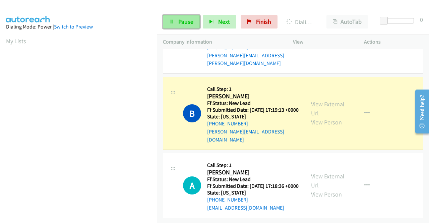
click at [183, 21] on span "Pause" at bounding box center [185, 22] width 15 height 8
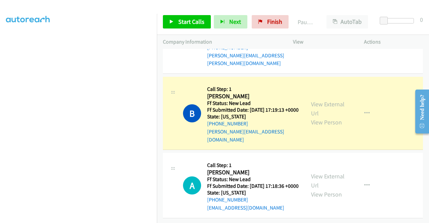
scroll to position [153, 0]
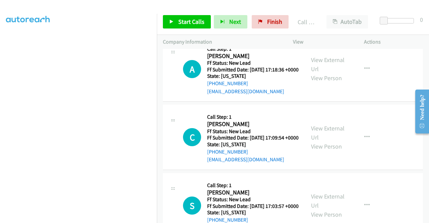
click at [222, 26] on link "Call was successful?" at bounding box center [229, 23] width 45 height 6
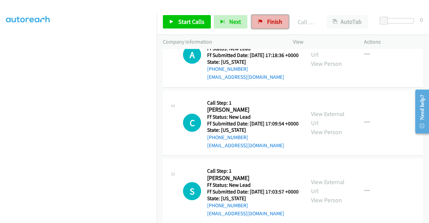
click at [267, 24] on span "Finish" at bounding box center [274, 22] width 15 height 8
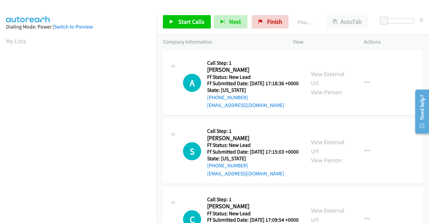
click at [191, 31] on div "Start Calls Pause Next Finish Paused AutoTab AutoTab 0" at bounding box center [293, 22] width 272 height 26
click at [193, 28] on div "Start Calls Pause Next Finish Paused AutoTab AutoTab 0" at bounding box center [293, 22] width 272 height 26
click at [192, 23] on span "Start Calls" at bounding box center [191, 22] width 26 height 8
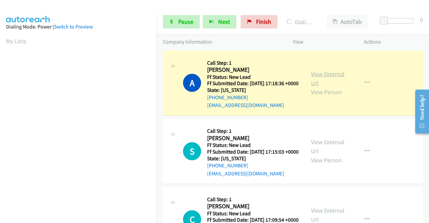
click at [314, 77] on link "View External Url" at bounding box center [328, 78] width 34 height 17
click at [0, 118] on aside "Dialing Mode: Power | Switch to Preview My Lists" at bounding box center [78, 51] width 157 height 371
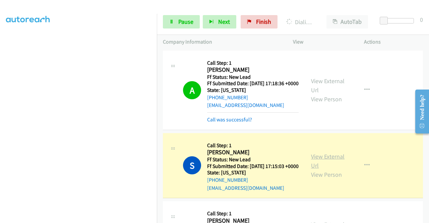
click at [317, 165] on link "View External Url" at bounding box center [328, 160] width 34 height 17
click at [5, 134] on aside "Dialing Mode: Power | Switch to Preview My Lists" at bounding box center [78, 51] width 157 height 371
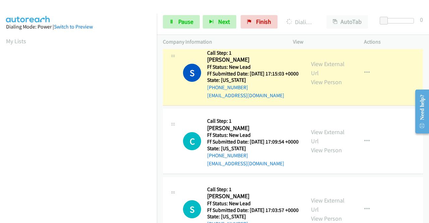
scroll to position [97, 0]
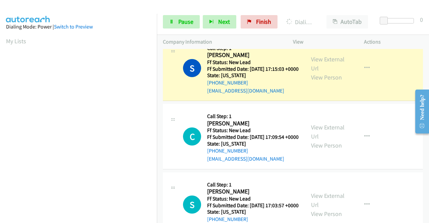
drag, startPoint x: 428, startPoint y: 74, endPoint x: 19, endPoint y: 28, distance: 412.2
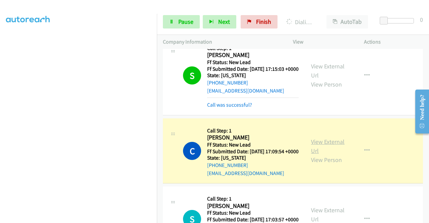
click at [317, 154] on link "View External Url" at bounding box center [328, 146] width 34 height 17
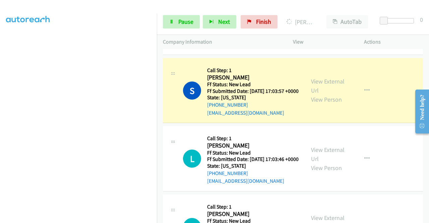
scroll to position [253, 0]
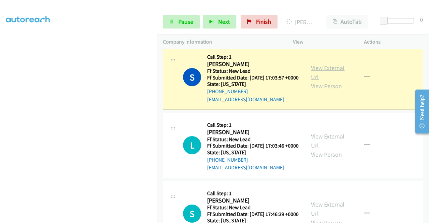
click at [317, 81] on link "View External Url" at bounding box center [328, 72] width 34 height 17
click at [182, 26] on link "Pause" at bounding box center [181, 21] width 37 height 13
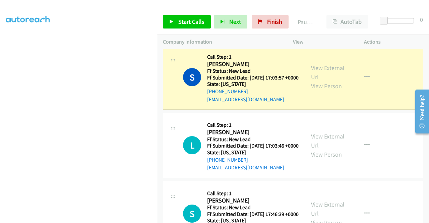
scroll to position [0, 0]
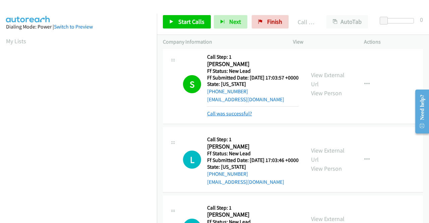
click at [237, 117] on link "Call was successful?" at bounding box center [229, 113] width 45 height 6
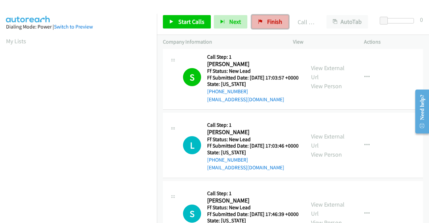
click at [273, 18] on span "Finish" at bounding box center [274, 22] width 15 height 8
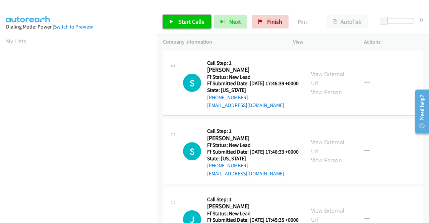
click at [196, 27] on link "Start Calls" at bounding box center [187, 21] width 48 height 13
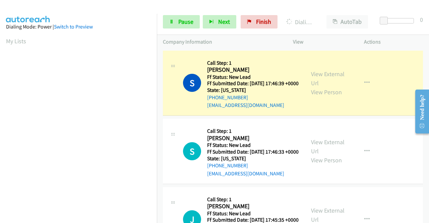
click at [317, 81] on div "View External Url View Person" at bounding box center [328, 82] width 35 height 27
click at [317, 74] on link "View External Url" at bounding box center [328, 78] width 34 height 17
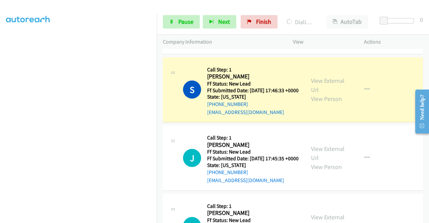
scroll to position [85, 0]
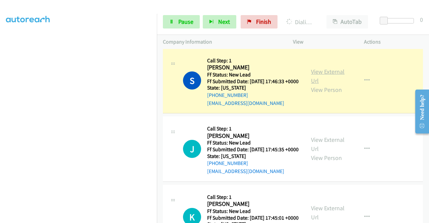
click at [324, 80] on link "View External Url" at bounding box center [328, 76] width 34 height 17
drag, startPoint x: 0, startPoint y: 110, endPoint x: 108, endPoint y: 221, distance: 154.5
click at [0, 110] on aside "Dialing Mode: Power | Switch to Preview My Lists" at bounding box center [78, 51] width 157 height 371
click at [183, 20] on span "Pause" at bounding box center [185, 22] width 15 height 8
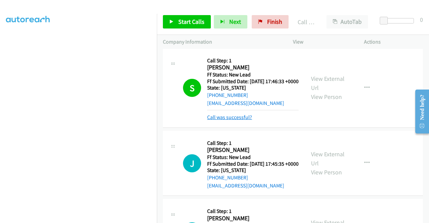
click at [227, 120] on link "Call was successful?" at bounding box center [229, 117] width 45 height 6
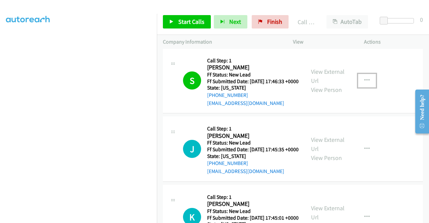
click at [362, 87] on button "button" at bounding box center [367, 80] width 18 height 13
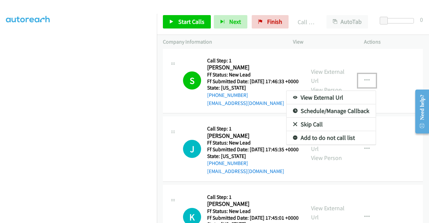
click at [307, 143] on link "Add to do not call list" at bounding box center [330, 137] width 89 height 13
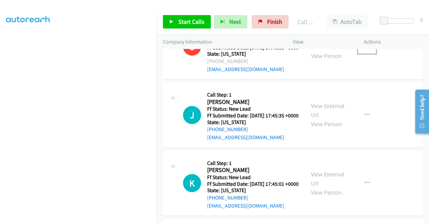
scroll to position [222, 0]
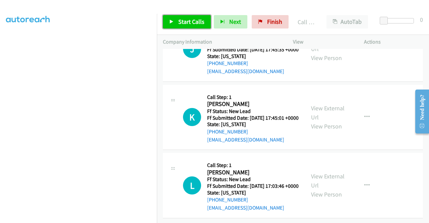
click at [190, 24] on span "Start Calls" at bounding box center [191, 22] width 26 height 8
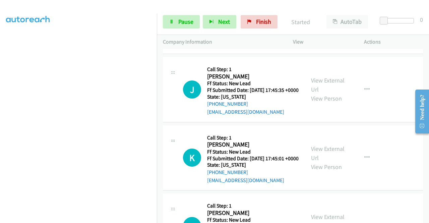
scroll to position [145, 0]
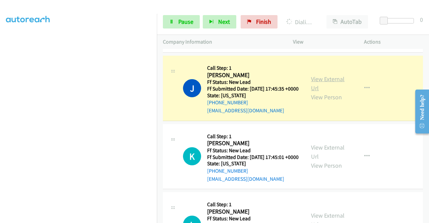
click at [315, 91] on link "View External Url" at bounding box center [328, 83] width 34 height 17
click at [0, 138] on aside "Dialing Mode: Power | Switch to Preview My Lists" at bounding box center [78, 51] width 157 height 371
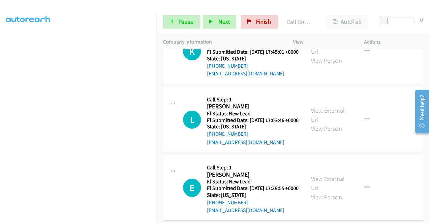
scroll to position [266, 0]
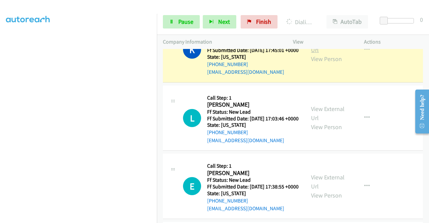
click at [322, 54] on link "View External Url" at bounding box center [328, 45] width 34 height 17
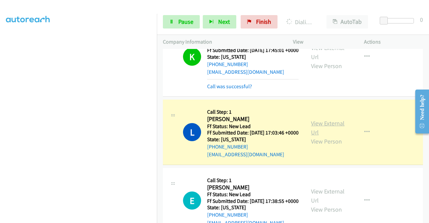
click at [315, 136] on link "View External Url" at bounding box center [328, 127] width 34 height 17
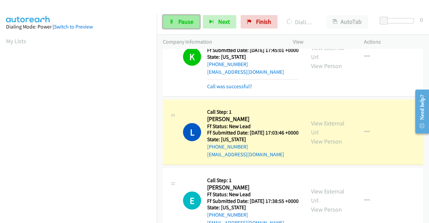
click at [194, 20] on link "Pause" at bounding box center [181, 21] width 37 height 13
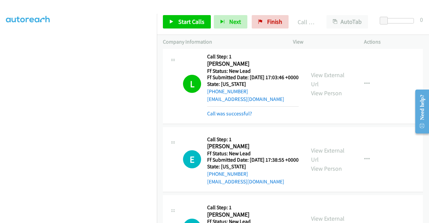
scroll to position [339, 0]
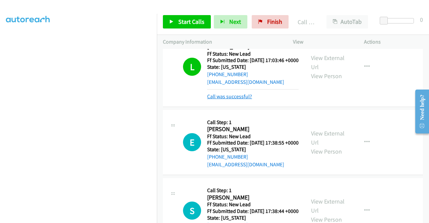
click at [241, 99] on link "Call was successful?" at bounding box center [229, 96] width 45 height 6
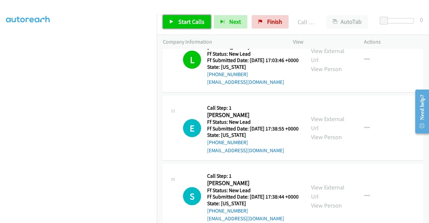
click at [178, 17] on link "Start Calls" at bounding box center [187, 21] width 48 height 13
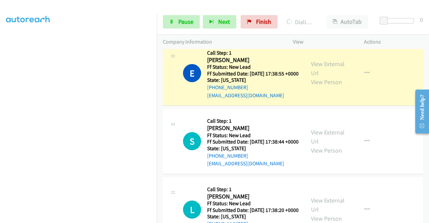
scroll to position [405, 0]
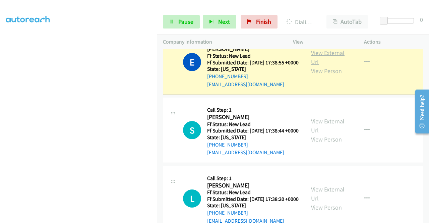
click at [329, 66] on link "View External Url" at bounding box center [328, 57] width 34 height 17
click at [0, 112] on aside "Dialing Mode: Power | Switch to Preview My Lists" at bounding box center [78, 51] width 157 height 371
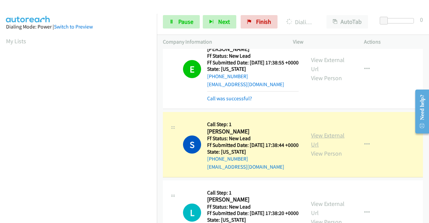
click at [317, 148] on link "View External Url" at bounding box center [328, 139] width 34 height 17
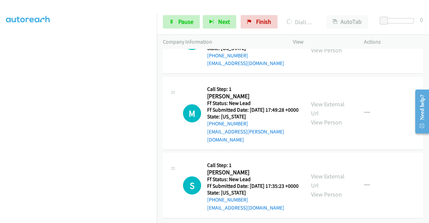
scroll to position [598, 0]
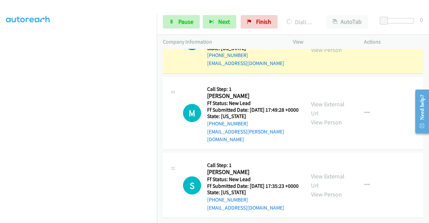
click at [314, 45] on link "View External Url" at bounding box center [328, 36] width 34 height 17
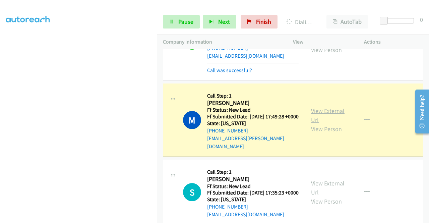
click at [318, 124] on link "View External Url" at bounding box center [328, 115] width 34 height 17
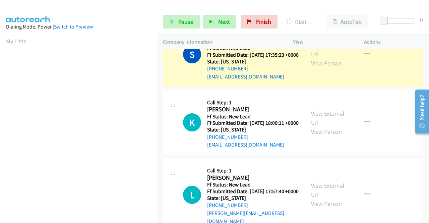
scroll to position [744, 0]
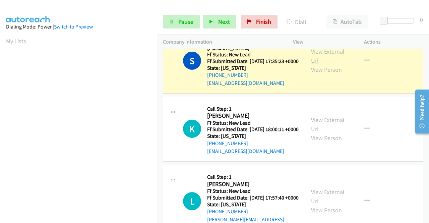
click at [326, 64] on link "View External Url" at bounding box center [328, 56] width 34 height 17
click at [0, 125] on aside "Dialing Mode: Power | Switch to Preview My Lists" at bounding box center [78, 51] width 157 height 371
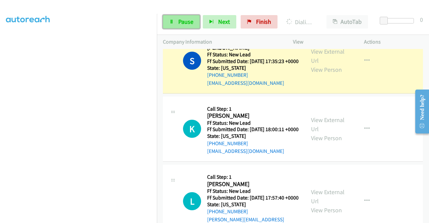
click at [171, 26] on link "Pause" at bounding box center [181, 21] width 37 height 13
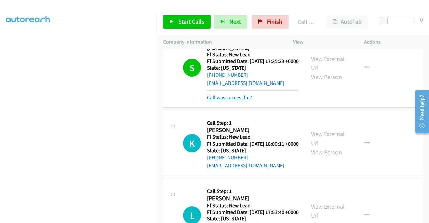
click at [241, 101] on link "Call was successful?" at bounding box center [229, 97] width 45 height 6
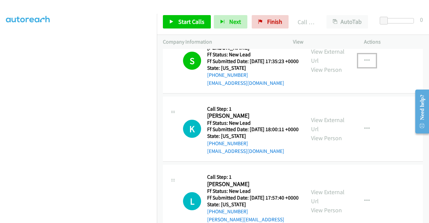
click at [362, 67] on button "button" at bounding box center [367, 60] width 18 height 13
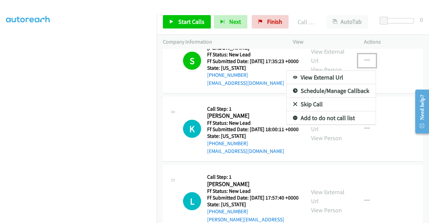
click at [311, 125] on link "Add to do not call list" at bounding box center [330, 117] width 89 height 13
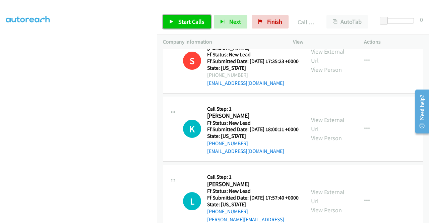
click at [176, 22] on link "Start Calls" at bounding box center [187, 21] width 48 height 13
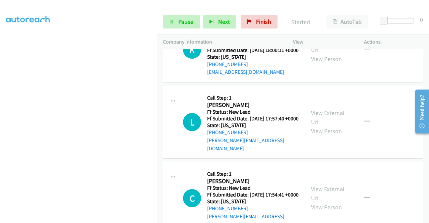
scroll to position [842, 0]
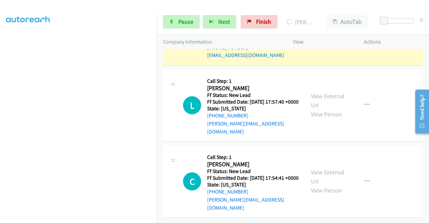
click at [314, 60] on div "View External Url View Person View External Url Email Schedule/Manage Callback …" at bounding box center [343, 33] width 77 height 53
click at [308, 60] on div "View External Url View Person View External Url Email Schedule/Manage Callback …" at bounding box center [343, 33] width 77 height 53
click at [316, 37] on link "View External Url" at bounding box center [328, 28] width 34 height 17
click at [0, 123] on aside "Dialing Mode: Power | Switch to Preview My Lists" at bounding box center [78, 51] width 157 height 371
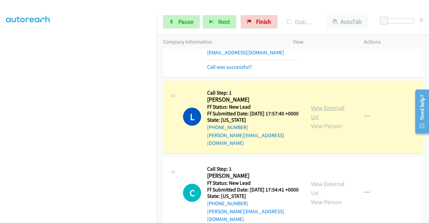
click at [319, 121] on link "View External Url" at bounding box center [328, 112] width 34 height 17
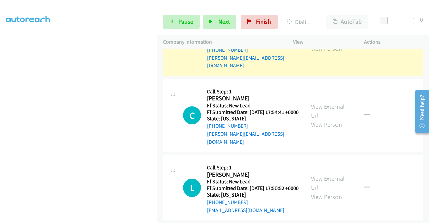
scroll to position [0, 0]
click at [181, 30] on div "Start Calls Pause Next Finish Dialing Lisa Bloskas AutoTab AutoTab 0" at bounding box center [293, 22] width 272 height 26
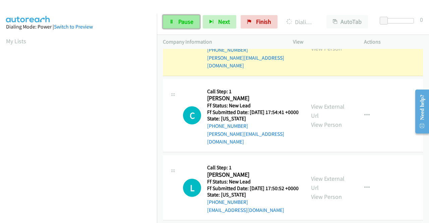
click at [182, 23] on span "Pause" at bounding box center [185, 22] width 15 height 8
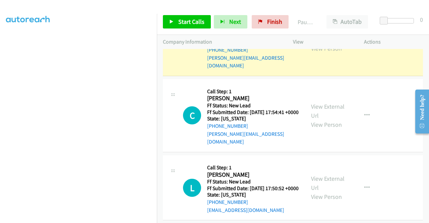
scroll to position [153, 0]
click at [0, 75] on aside "Dialing Mode: Power | Switch to Preview My Lists" at bounding box center [78, 51] width 157 height 371
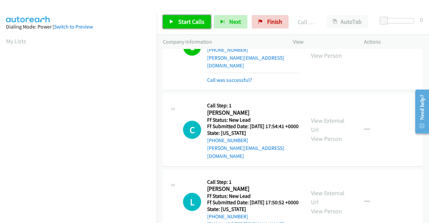
click at [187, 25] on span "Start Calls" at bounding box center [191, 22] width 26 height 8
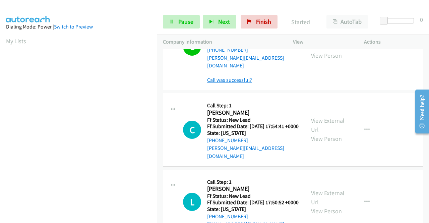
click at [216, 83] on link "Call was successful?" at bounding box center [229, 80] width 45 height 6
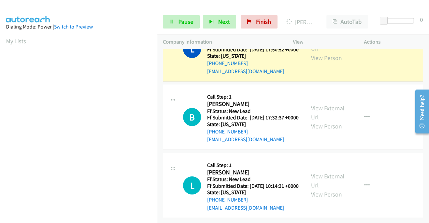
scroll to position [1062, 0]
click at [318, 62] on div "View External Url View Person" at bounding box center [328, 48] width 35 height 27
click at [315, 53] on link "View External Url" at bounding box center [328, 44] width 34 height 17
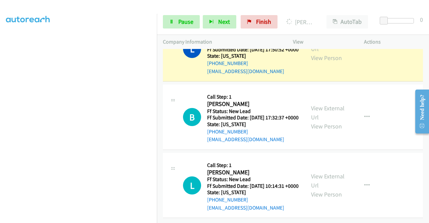
drag, startPoint x: 0, startPoint y: 113, endPoint x: 12, endPoint y: 121, distance: 14.8
click at [0, 113] on aside "Dialing Mode: Power | Switch to Preview My Lists" at bounding box center [78, 51] width 157 height 371
click at [181, 22] on span "Pause" at bounding box center [185, 22] width 15 height 8
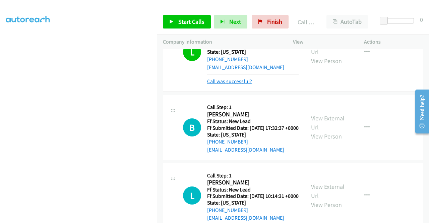
click at [224, 84] on link "Call was successful?" at bounding box center [229, 81] width 45 height 6
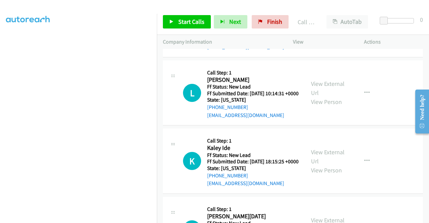
scroll to position [1149, 0]
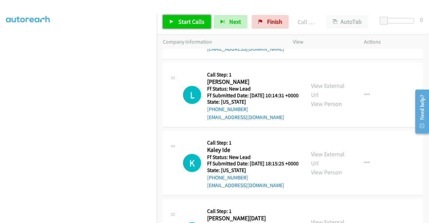
click at [175, 24] on link "Start Calls" at bounding box center [187, 21] width 48 height 13
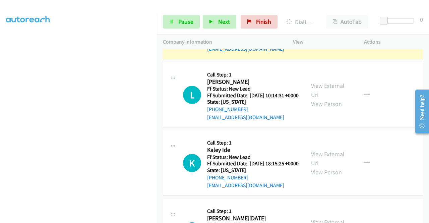
click at [328, 30] on link "View External Url" at bounding box center [328, 22] width 34 height 17
click at [0, 123] on aside "Dialing Mode: Power | Switch to Preview My Lists" at bounding box center [78, 51] width 157 height 371
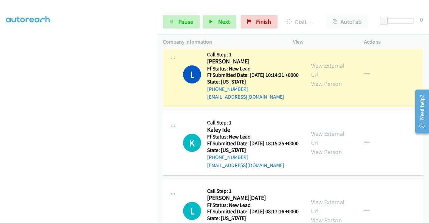
scroll to position [1185, 0]
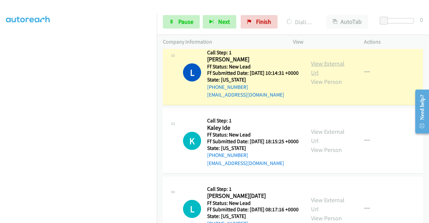
click at [317, 76] on link "View External Url" at bounding box center [328, 68] width 34 height 17
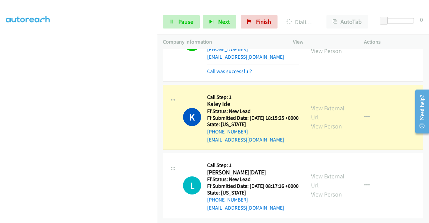
scroll to position [1305, 0]
click at [323, 105] on link "View External Url" at bounding box center [328, 112] width 34 height 17
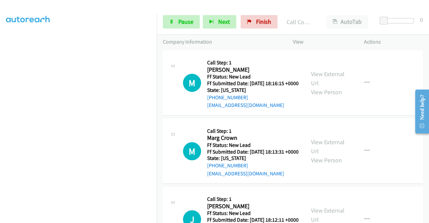
scroll to position [1415, 0]
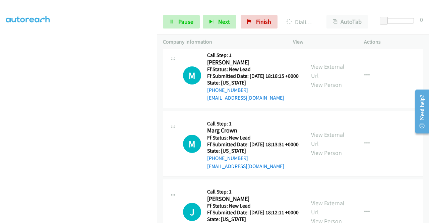
click at [328, 11] on link "View External Url" at bounding box center [328, 2] width 34 height 17
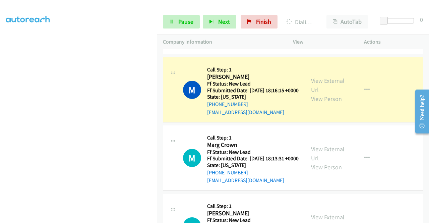
scroll to position [153, 0]
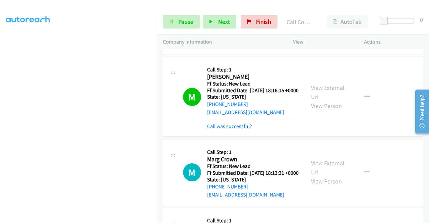
click at [320, 130] on div "View External Url View Person View External Url Email Schedule/Manage Callback …" at bounding box center [343, 96] width 77 height 67
click at [317, 101] on link "View External Url" at bounding box center [328, 92] width 34 height 17
click at [423, 138] on td "M Callback Scheduled Call Step: 1 Melissa Goihl America/Chicago Ff Status: New …" at bounding box center [293, 97] width 272 height 82
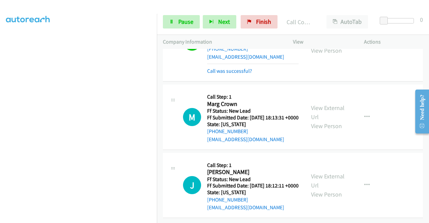
scroll to position [1587, 0]
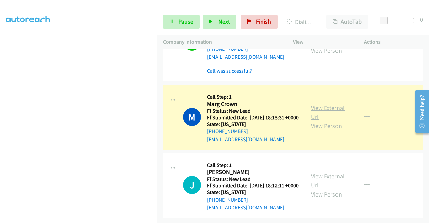
click at [317, 104] on link "View External Url" at bounding box center [328, 112] width 34 height 17
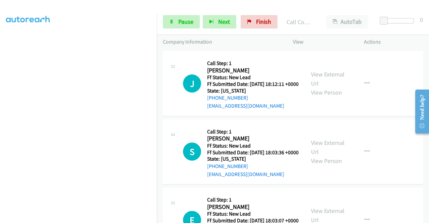
click at [210, 41] on link "Call was successful?" at bounding box center [229, 38] width 45 height 6
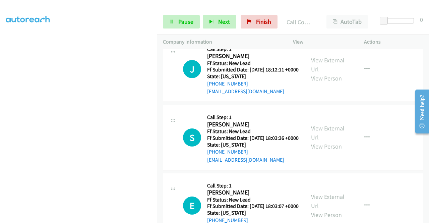
click at [365, 4] on icon "button" at bounding box center [366, 0] width 5 height 5
click at [310, 65] on link "Add to do not call list" at bounding box center [330, 58] width 89 height 13
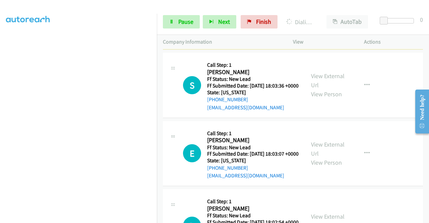
scroll to position [1700, 0]
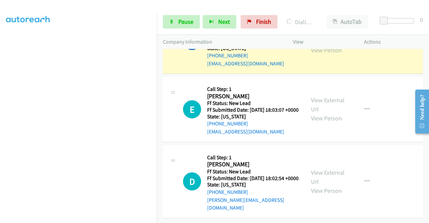
click at [321, 45] on link "View External Url" at bounding box center [328, 36] width 34 height 17
click at [175, 136] on div "E Callback Scheduled Call Step: 1 Erika Trowbridge America/New_York Ff Status: …" at bounding box center [234, 109] width 130 height 53
click at [188, 30] on div "Start Calls Pause Next Finish Dialing Stephanie Jackson AutoTab AutoTab 0" at bounding box center [293, 22] width 272 height 26
click at [182, 20] on span "Pause" at bounding box center [185, 22] width 15 height 8
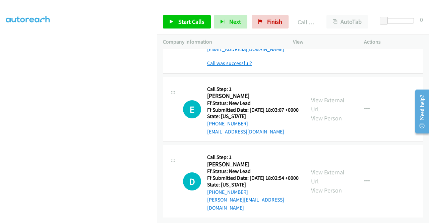
click at [228, 66] on link "Call was successful?" at bounding box center [229, 63] width 45 height 6
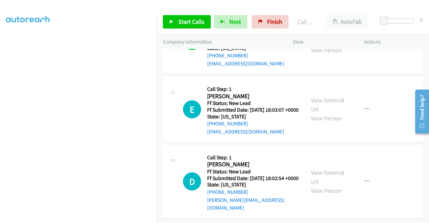
click at [188, 29] on div "Start Calls Pause Next Finish Call Completed AutoTab AutoTab 0" at bounding box center [293, 22] width 272 height 26
click at [187, 27] on link "Start Calls" at bounding box center [187, 21] width 48 height 13
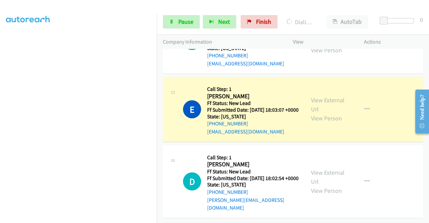
scroll to position [1824, 0]
click at [326, 97] on div "View External Url View Person" at bounding box center [328, 108] width 35 height 27
click at [324, 96] on link "View External Url" at bounding box center [328, 104] width 34 height 17
click at [0, 113] on aside "Dialing Mode: Power | Switch to Preview My Lists" at bounding box center [78, 51] width 157 height 371
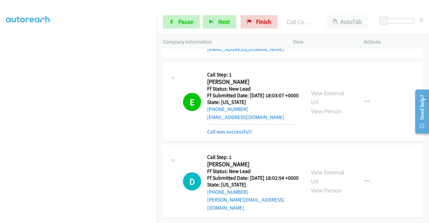
scroll to position [1838, 0]
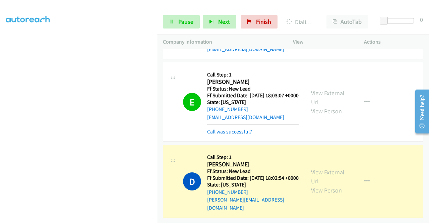
click at [323, 168] on link "View External Url" at bounding box center [328, 176] width 34 height 17
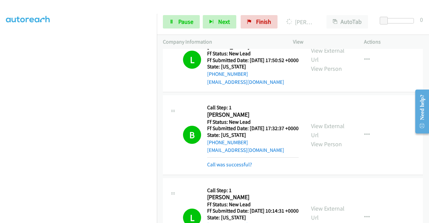
scroll to position [976, 0]
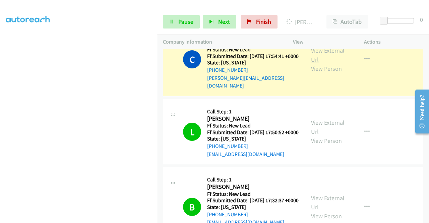
click at [315, 63] on link "View External Url" at bounding box center [328, 55] width 34 height 17
click at [174, 26] on link "Pause" at bounding box center [181, 21] width 37 height 13
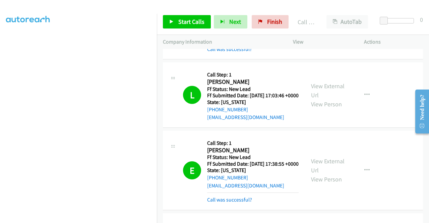
scroll to position [0, 0]
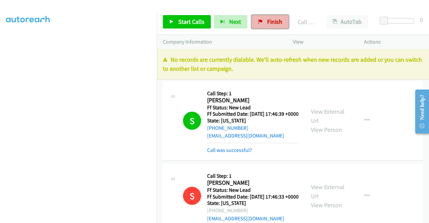
click at [268, 25] on span "Finish" at bounding box center [274, 22] width 15 height 8
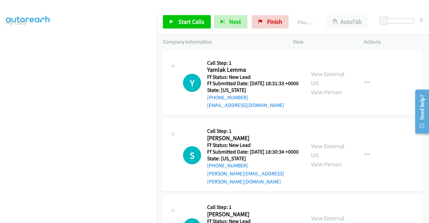
scroll to position [18, 0]
click at [179, 24] on span "Start Calls" at bounding box center [191, 22] width 26 height 8
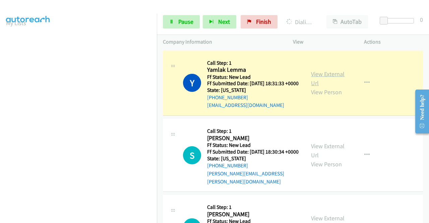
click at [333, 74] on link "View External Url" at bounding box center [328, 78] width 34 height 17
click at [0, 103] on aside "Dialing Mode: Power | Switch to Preview My Lists" at bounding box center [78, 51] width 157 height 371
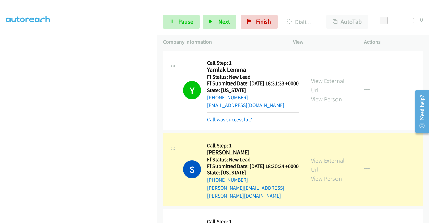
click at [333, 164] on link "View External Url" at bounding box center [328, 164] width 34 height 17
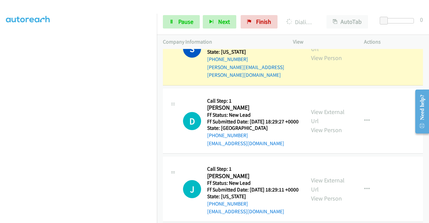
scroll to position [128, 0]
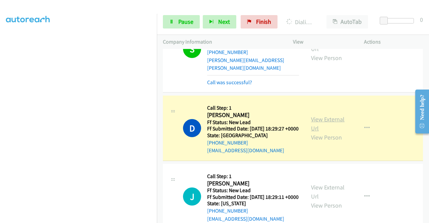
click at [319, 124] on link "View External Url" at bounding box center [328, 123] width 34 height 17
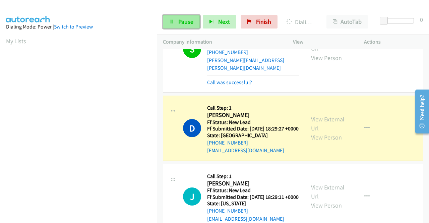
click at [185, 20] on span "Pause" at bounding box center [185, 22] width 15 height 8
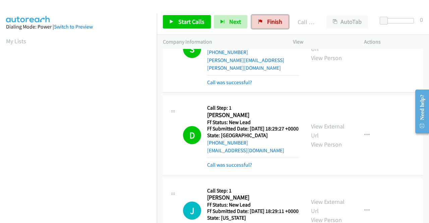
click at [275, 23] on span "Finish" at bounding box center [274, 22] width 15 height 8
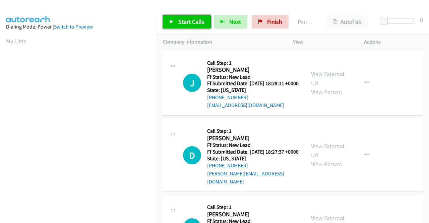
click at [175, 15] on link "Start Calls" at bounding box center [187, 21] width 48 height 13
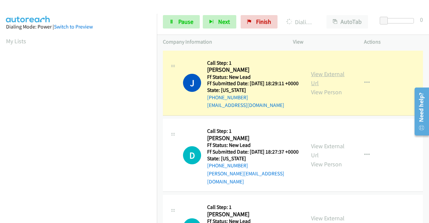
click at [320, 76] on link "View External Url" at bounding box center [328, 78] width 34 height 17
click at [0, 121] on aside "Dialing Mode: Power | Switch to Preview My Lists" at bounding box center [78, 51] width 157 height 371
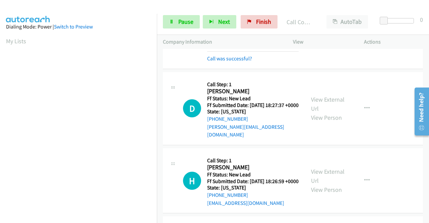
scroll to position [70, 0]
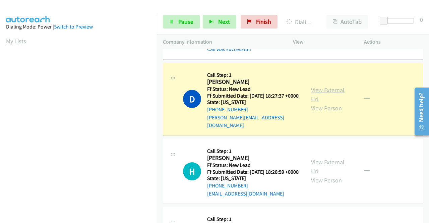
click at [336, 97] on link "View External Url" at bounding box center [328, 94] width 34 height 17
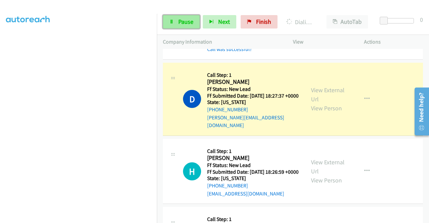
click at [170, 17] on link "Pause" at bounding box center [181, 21] width 37 height 13
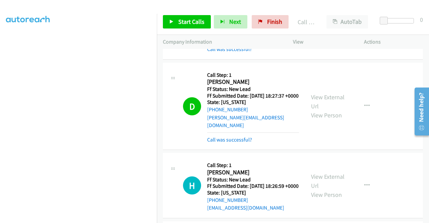
click at [0, 61] on aside "Dialing Mode: Power | Switch to Preview My Lists" at bounding box center [78, 51] width 157 height 371
click at [185, 20] on span "Start Calls" at bounding box center [191, 22] width 26 height 8
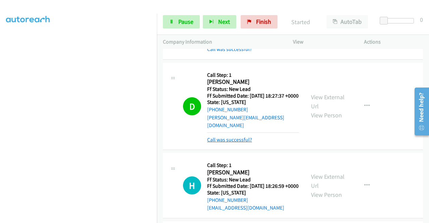
click at [211, 143] on link "Call was successful?" at bounding box center [229, 139] width 45 height 6
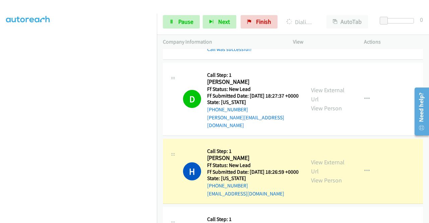
click at [325, 175] on div "View External Url View Person" at bounding box center [328, 170] width 35 height 27
click at [323, 171] on link "View External Url" at bounding box center [328, 166] width 34 height 17
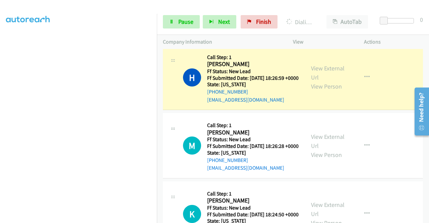
scroll to position [173, 0]
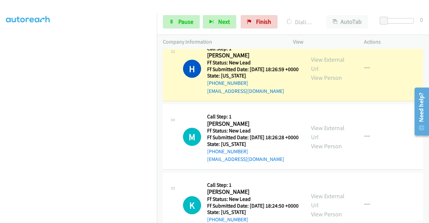
click at [0, 122] on aside "Dialing Mode: Power | Switch to Preview My Lists" at bounding box center [78, 51] width 157 height 371
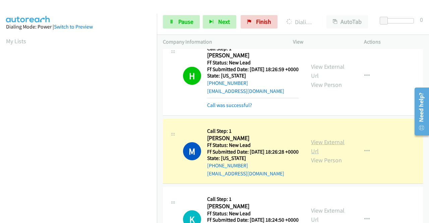
click at [324, 153] on link "View External Url" at bounding box center [328, 146] width 34 height 17
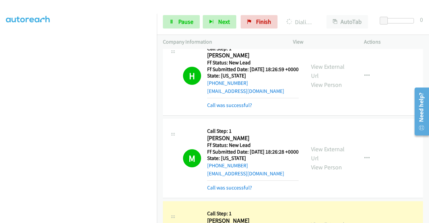
click at [0, 80] on aside "Dialing Mode: Power | Switch to Preview My Lists" at bounding box center [78, 51] width 157 height 371
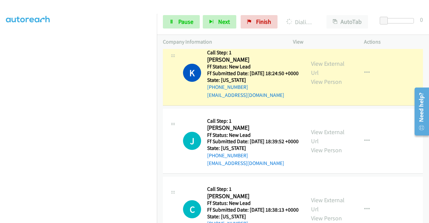
scroll to position [360, 0]
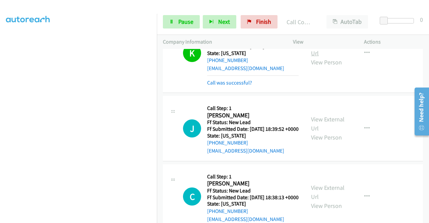
click at [314, 57] on link "View External Url" at bounding box center [328, 48] width 34 height 17
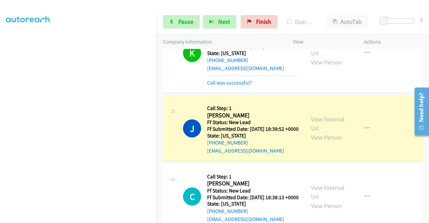
click at [0, 135] on aside "Dialing Mode: Power | Switch to Preview My Lists" at bounding box center [78, 51] width 157 height 371
click at [305, 149] on div "View External Url View Person View External Url Email Schedule/Manage Callback …" at bounding box center [343, 128] width 77 height 53
click at [317, 132] on link "View External Url" at bounding box center [328, 123] width 34 height 17
click at [172, 17] on link "Pause" at bounding box center [181, 21] width 37 height 13
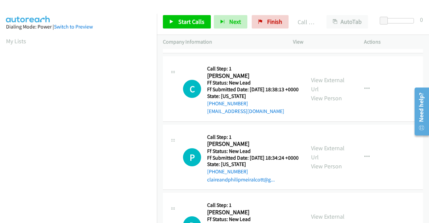
scroll to position [446, 0]
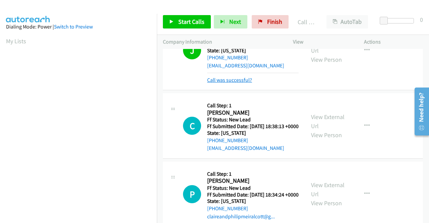
click at [230, 83] on link "Call was successful?" at bounding box center [229, 80] width 45 height 6
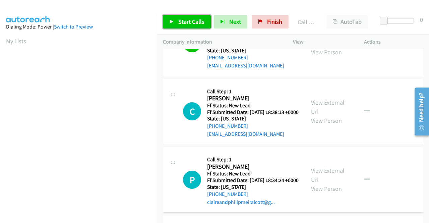
click at [188, 22] on span "Start Calls" at bounding box center [191, 22] width 26 height 8
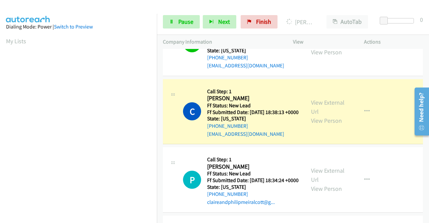
click at [0, 100] on aside "Dialing Mode: Power | Switch to Preview My Lists" at bounding box center [78, 199] width 157 height 371
click at [167, 138] on div "C Callback Scheduled Call Step: 1 [PERSON_NAME] America/Phoenix Ff Status: New …" at bounding box center [234, 111] width 142 height 53
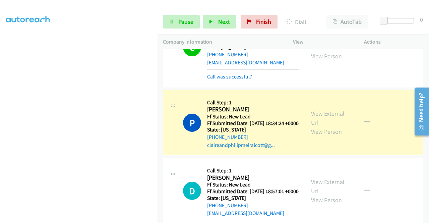
scroll to position [530, 0]
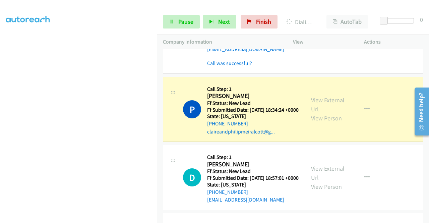
click at [317, 38] on link "View External Url" at bounding box center [328, 29] width 34 height 17
click at [317, 113] on link "View External Url" at bounding box center [328, 104] width 34 height 17
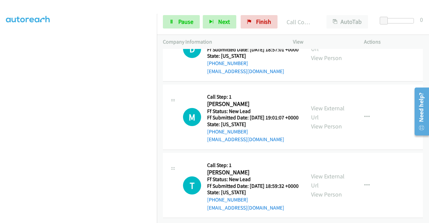
scroll to position [693, 0]
click at [300, 57] on div "D Callback Scheduled Call Step: 1 Donna Mc Cartney America/New_York Ff Status: …" at bounding box center [234, 48] width 142 height 53
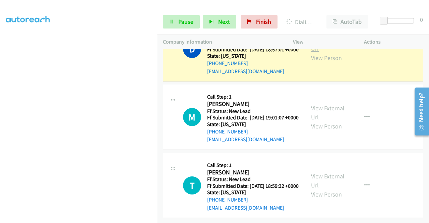
click at [317, 53] on link "View External Url" at bounding box center [328, 44] width 34 height 17
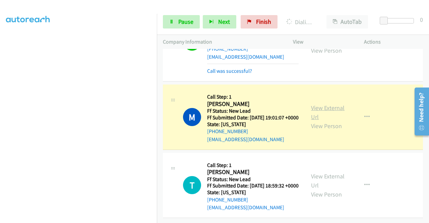
click at [319, 121] on link "View External Url" at bounding box center [328, 112] width 34 height 17
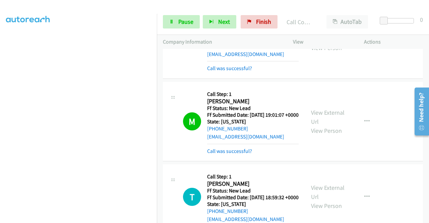
scroll to position [769, 0]
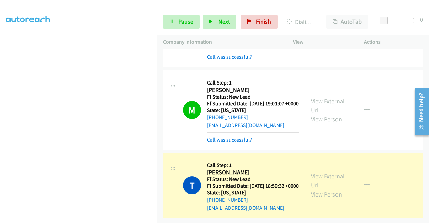
click at [328, 172] on link "View External Url" at bounding box center [328, 180] width 34 height 17
click at [176, 23] on link "Pause" at bounding box center [181, 21] width 37 height 13
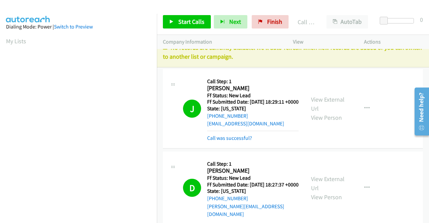
scroll to position [0, 0]
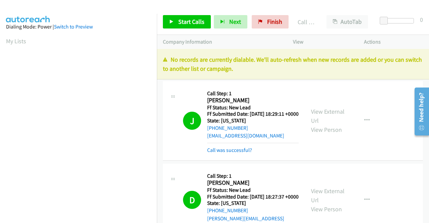
click at [361, 174] on div "D Callback Scheduled Call Step: 1 Deborah Albert America/Los_Angeles Ff Status:…" at bounding box center [293, 199] width 260 height 73
click at [277, 19] on span "Finish" at bounding box center [274, 22] width 15 height 8
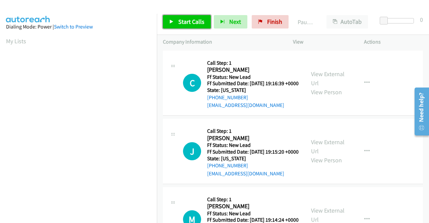
click at [195, 23] on span "Start Calls" at bounding box center [191, 22] width 26 height 8
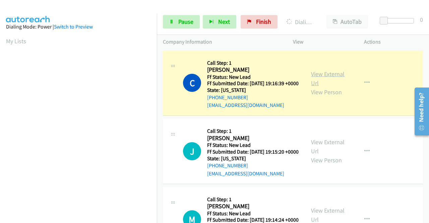
click at [313, 77] on link "View External Url" at bounding box center [328, 78] width 34 height 17
click at [0, 85] on aside "Dialing Mode: Power | Switch to Preview My Lists" at bounding box center [78, 51] width 157 height 371
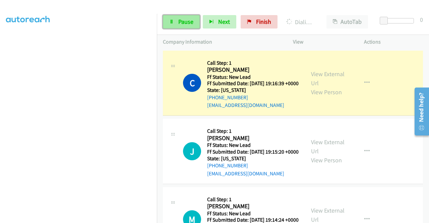
click at [184, 19] on span "Pause" at bounding box center [185, 22] width 15 height 8
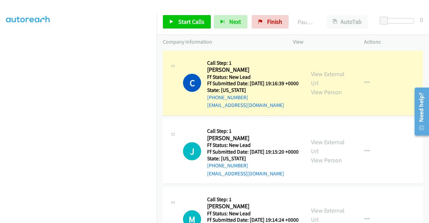
click at [0, 87] on aside "Dialing Mode: Power | Switch to Preview My Lists" at bounding box center [78, 51] width 157 height 371
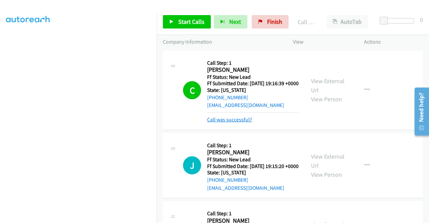
click at [228, 123] on link "Call was successful?" at bounding box center [229, 119] width 45 height 6
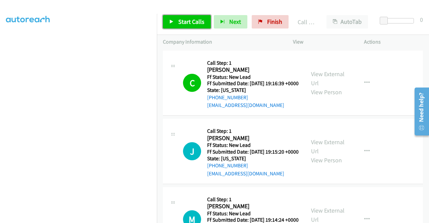
click at [192, 20] on span "Start Calls" at bounding box center [191, 22] width 26 height 8
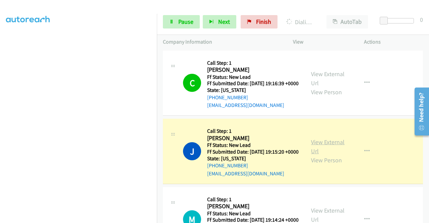
click at [330, 151] on link "View External Url" at bounding box center [328, 146] width 34 height 17
drag, startPoint x: 0, startPoint y: 115, endPoint x: 7, endPoint y: 126, distance: 13.2
click at [0, 115] on aside "Dialing Mode: Power | Switch to Preview My Lists" at bounding box center [78, 51] width 157 height 371
click at [160, 98] on td "C Callback Scheduled Call Step: 1 Chisel [PERSON_NAME] America/New_York Ff Stat…" at bounding box center [293, 83] width 272 height 68
click at [159, 98] on td "C Callback Scheduled Call Step: 1 Chisel [PERSON_NAME] America/New_York Ff Stat…" at bounding box center [293, 83] width 272 height 68
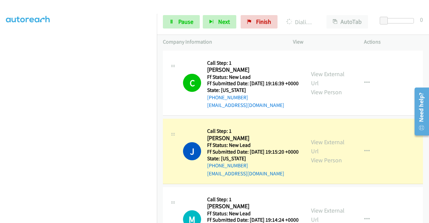
click at [157, 99] on td "C Callback Scheduled Call Step: 1 Chisel [PERSON_NAME] America/New_York Ff Stat…" at bounding box center [293, 83] width 272 height 68
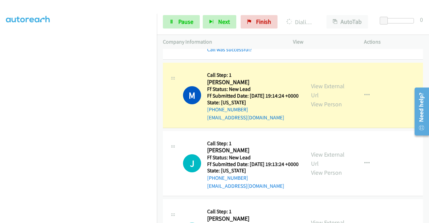
scroll to position [152, 0]
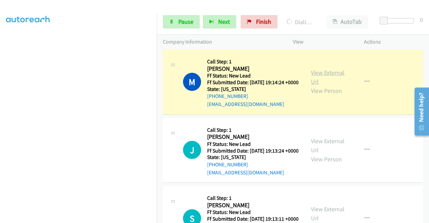
click at [317, 85] on link "View External Url" at bounding box center [328, 77] width 34 height 17
click at [179, 25] on span "Pause" at bounding box center [185, 22] width 15 height 8
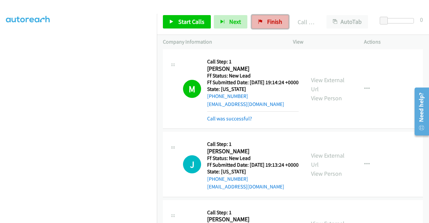
click at [263, 27] on link "Finish" at bounding box center [270, 21] width 37 height 13
